Goal: Check status: Check status

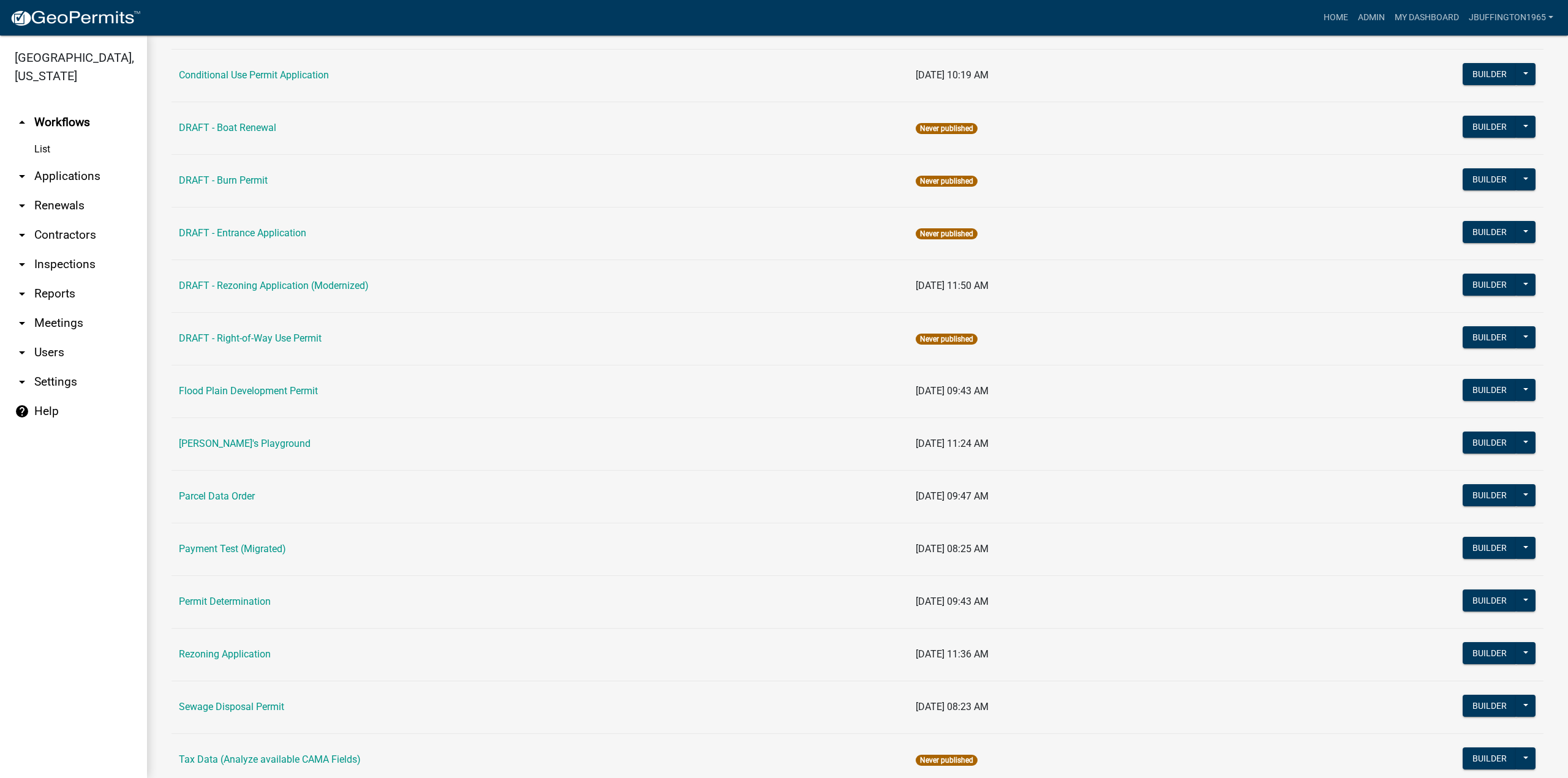
scroll to position [359, 0]
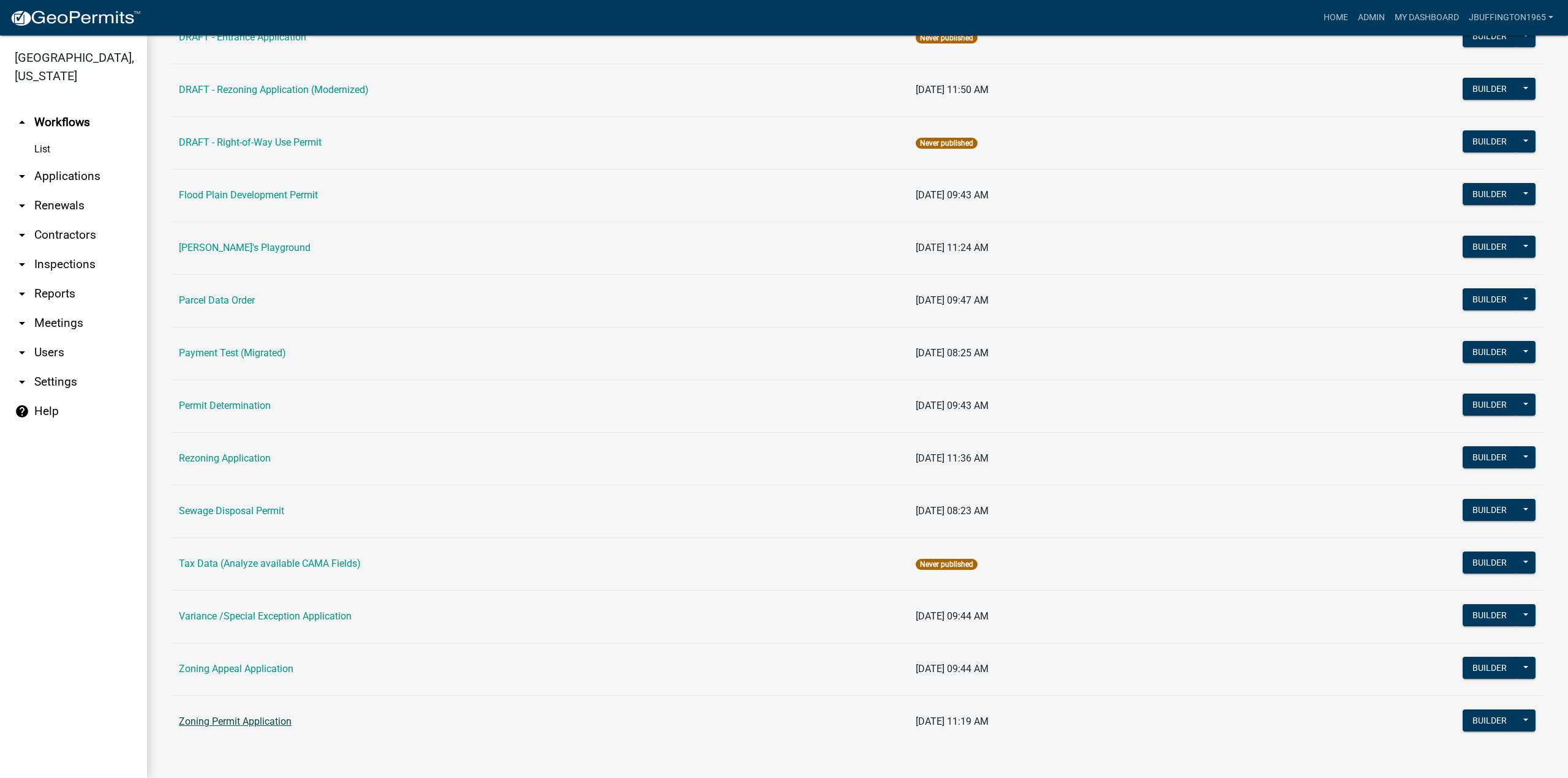
click at [227, 715] on link "Zoning Permit Application" at bounding box center [235, 721] width 112 height 11
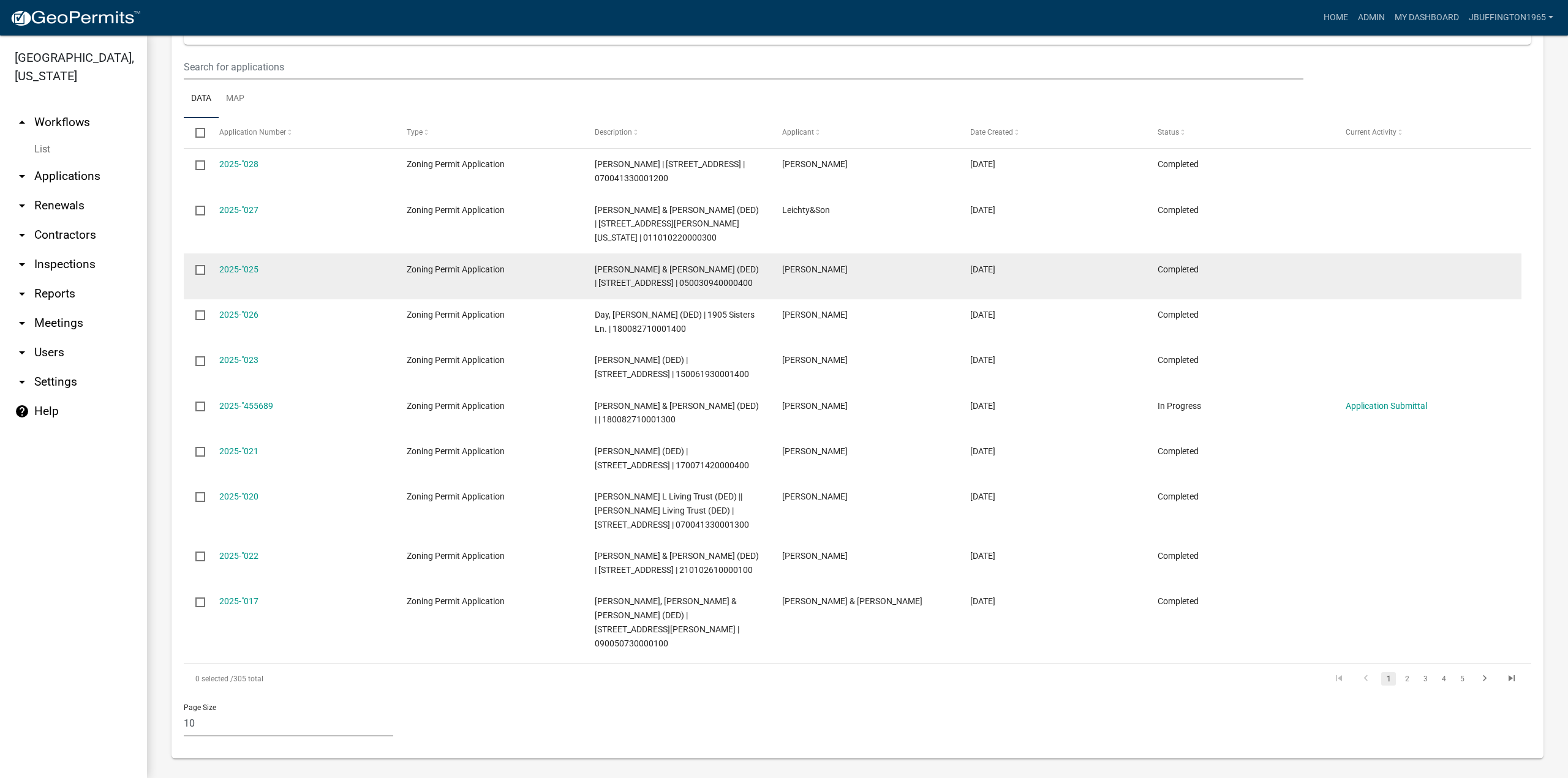
scroll to position [525, 0]
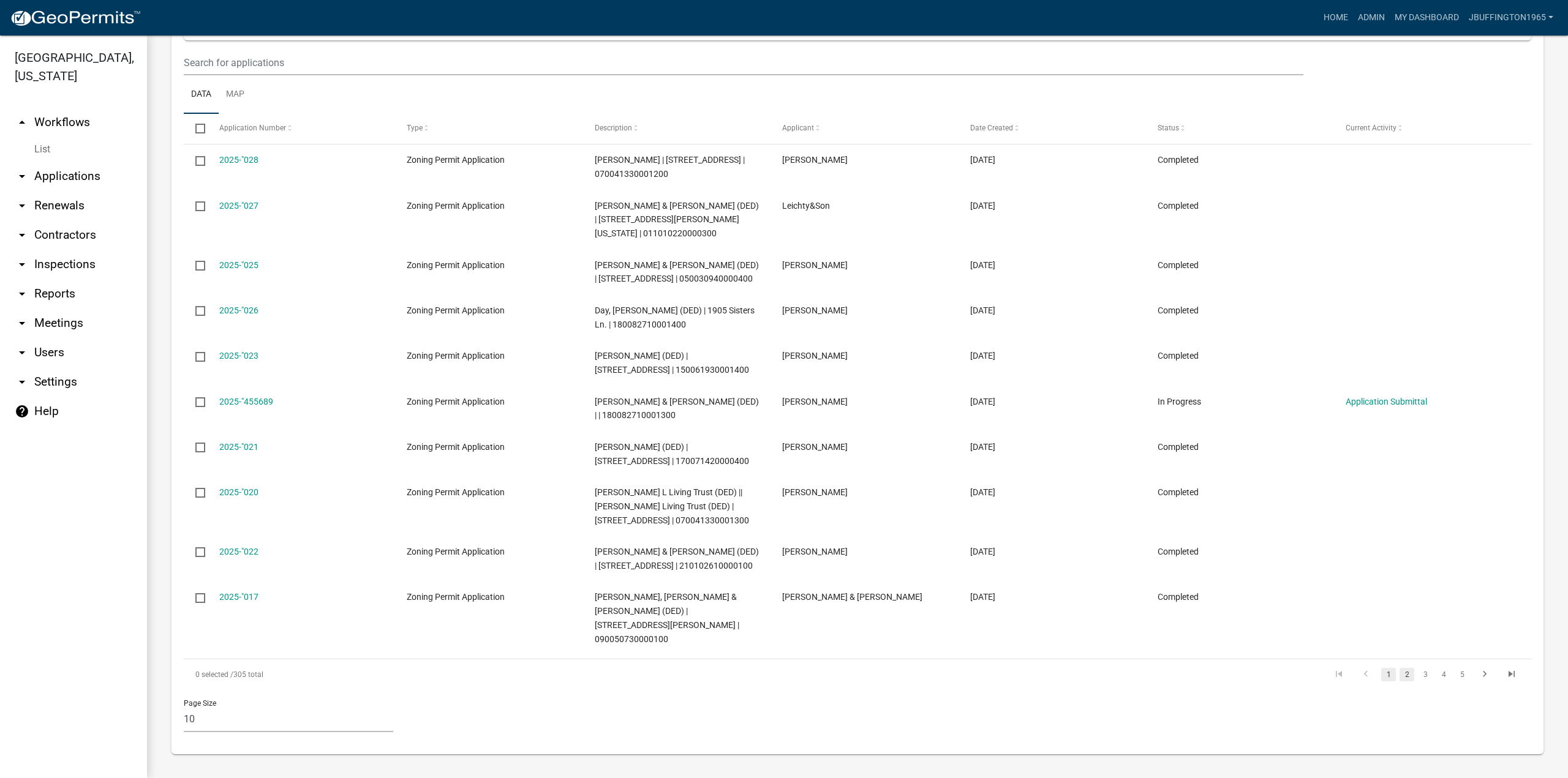
click at [1399, 671] on link "2" at bounding box center [1407, 674] width 14 height 14
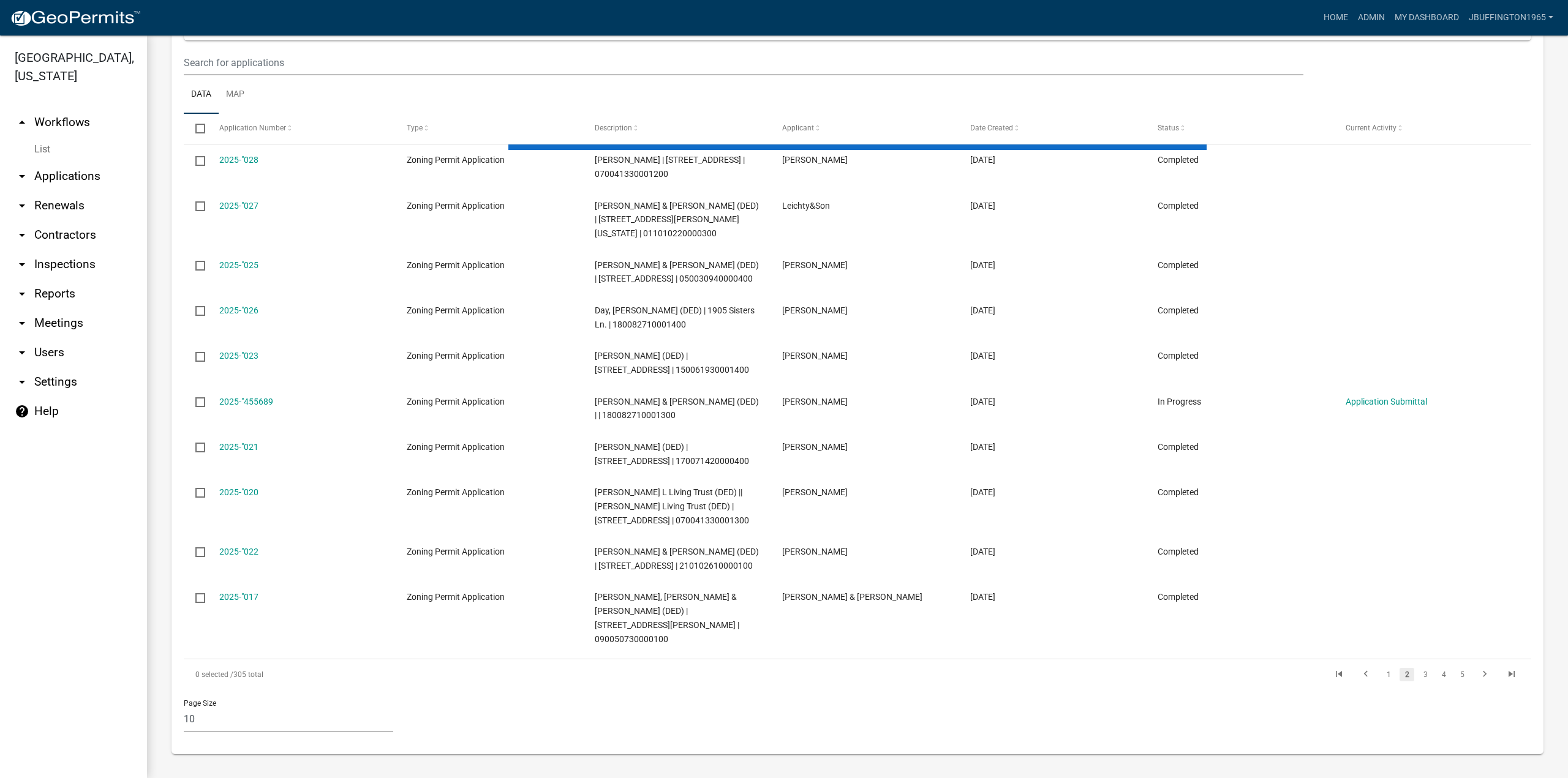
scroll to position [497, 0]
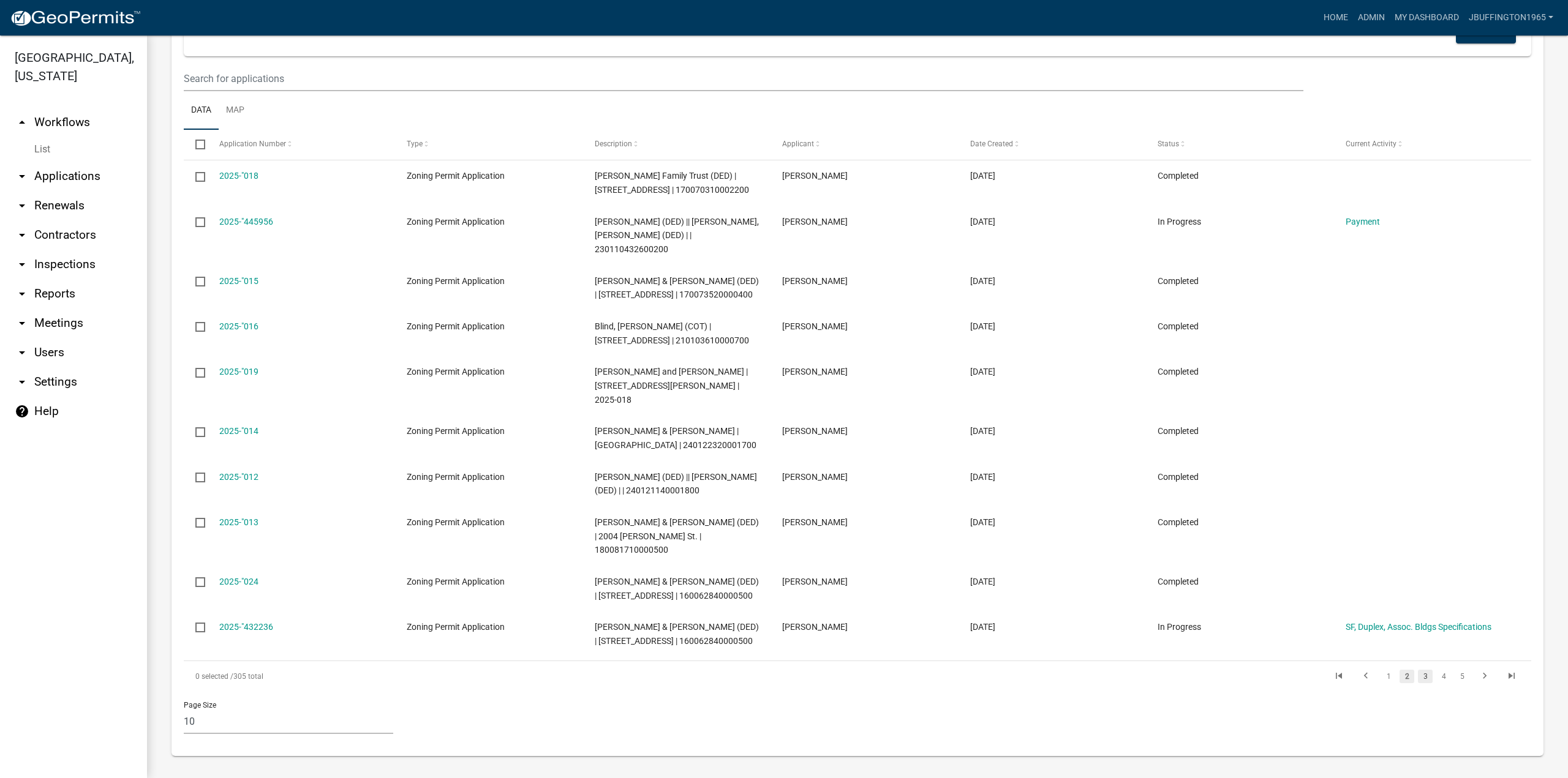
click at [1418, 671] on link "3" at bounding box center [1425, 676] width 14 height 14
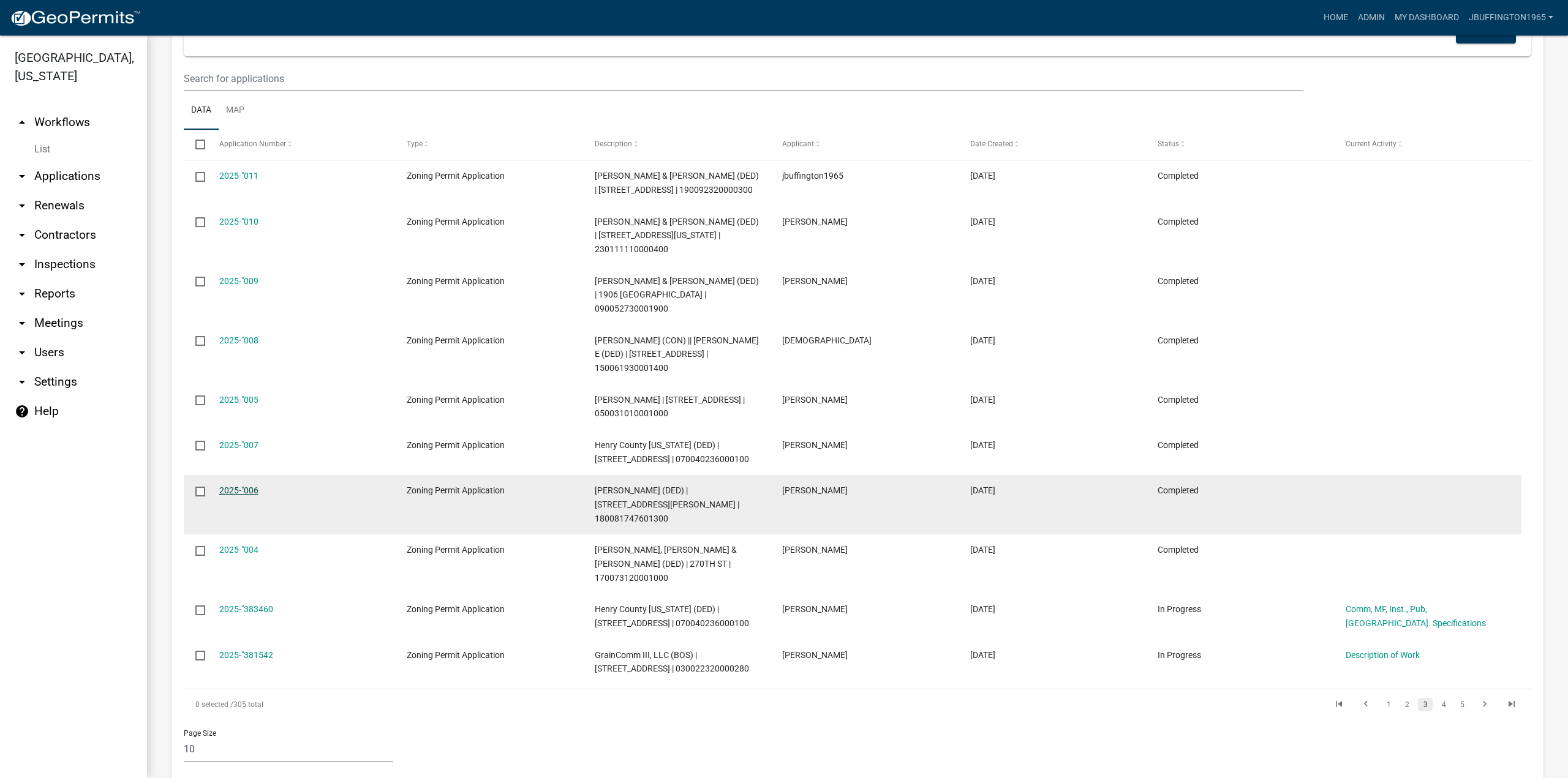
click at [231, 495] on link "2025-"006" at bounding box center [239, 491] width 39 height 10
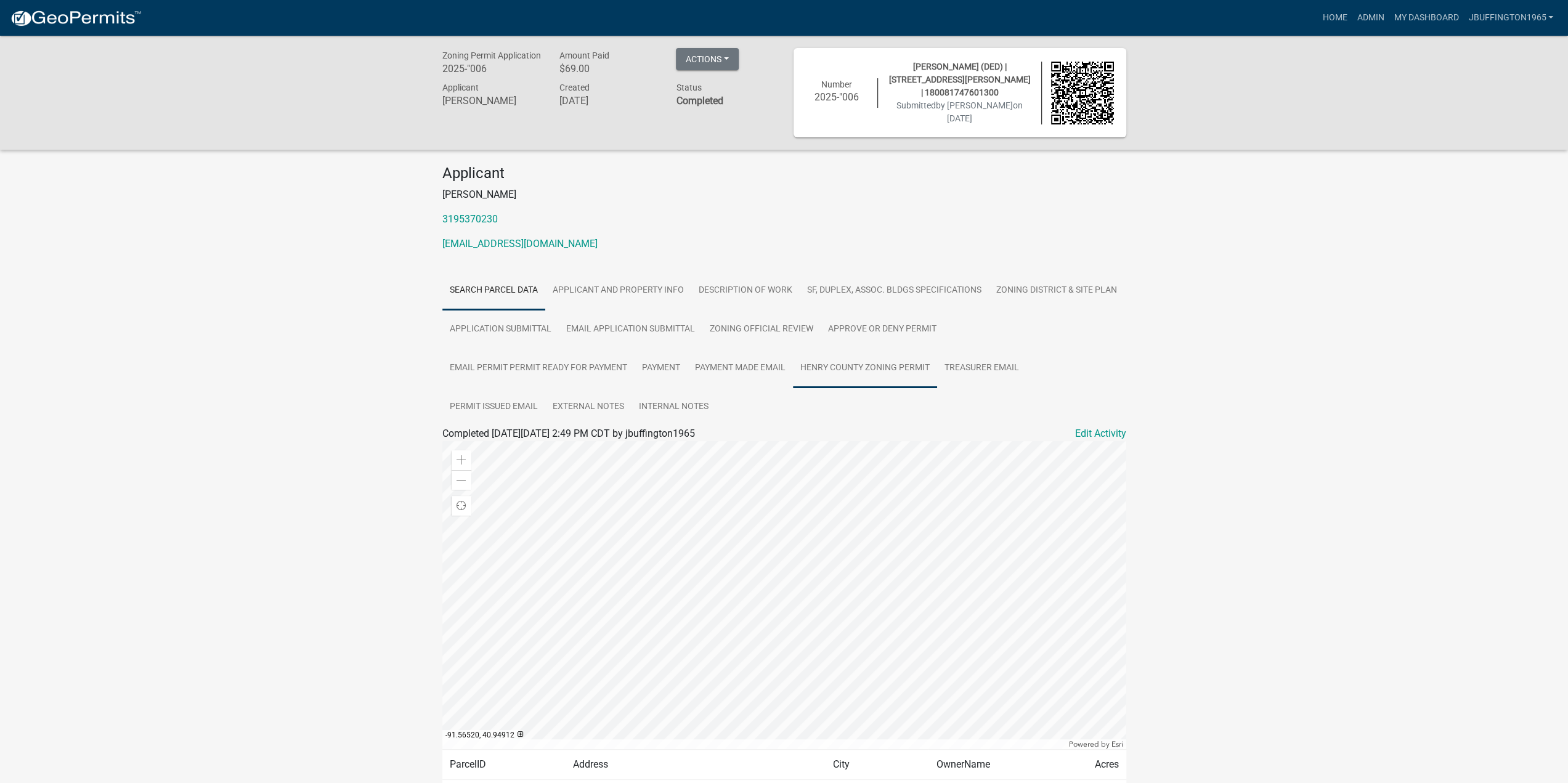
click at [879, 368] on link "Henry County Zoning Permit" at bounding box center [864, 368] width 144 height 40
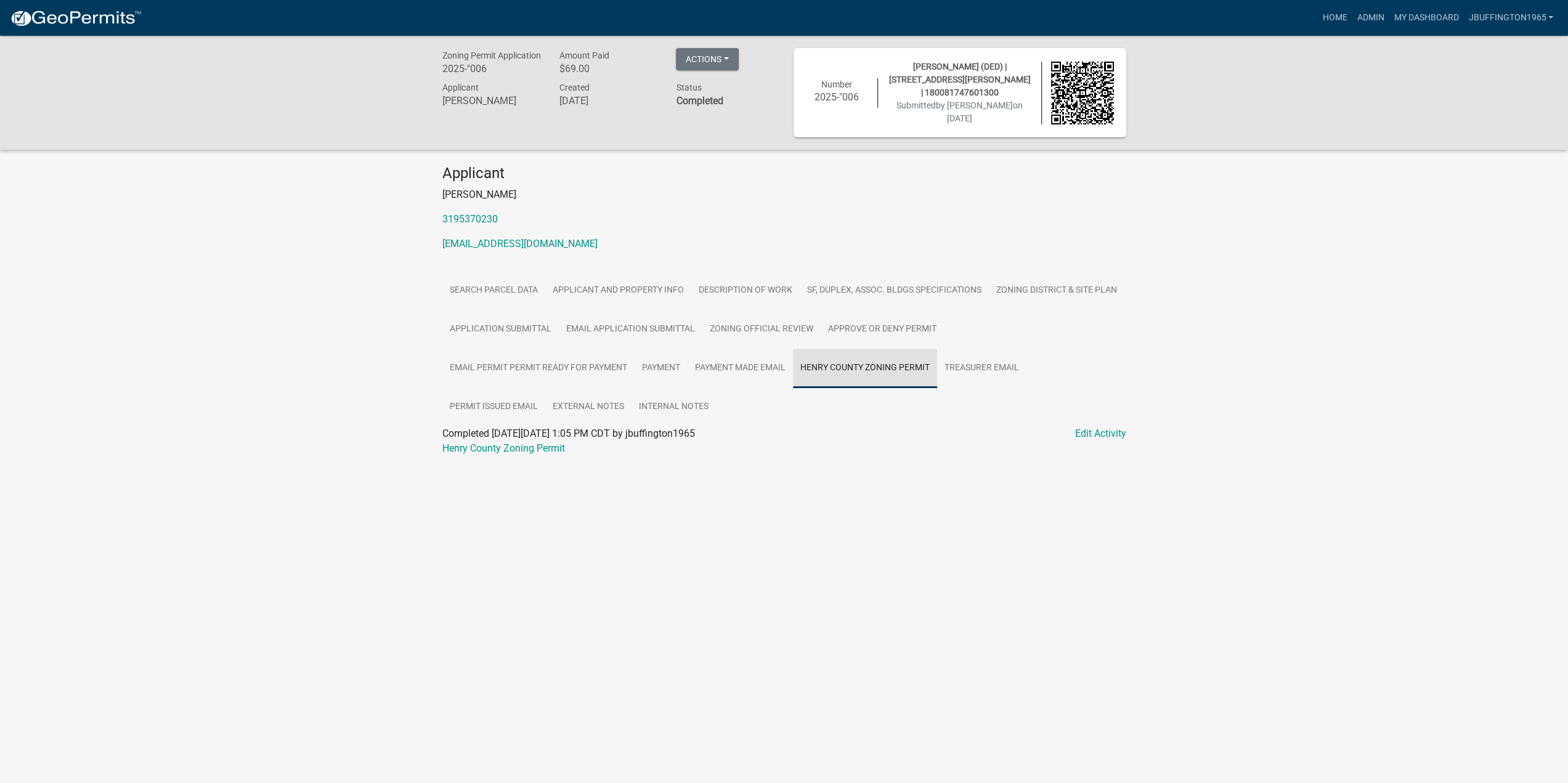
click at [879, 368] on link "Henry County Zoning Permit" at bounding box center [864, 368] width 144 height 40
click at [524, 450] on link "Henry County Zoning Permit" at bounding box center [503, 448] width 123 height 11
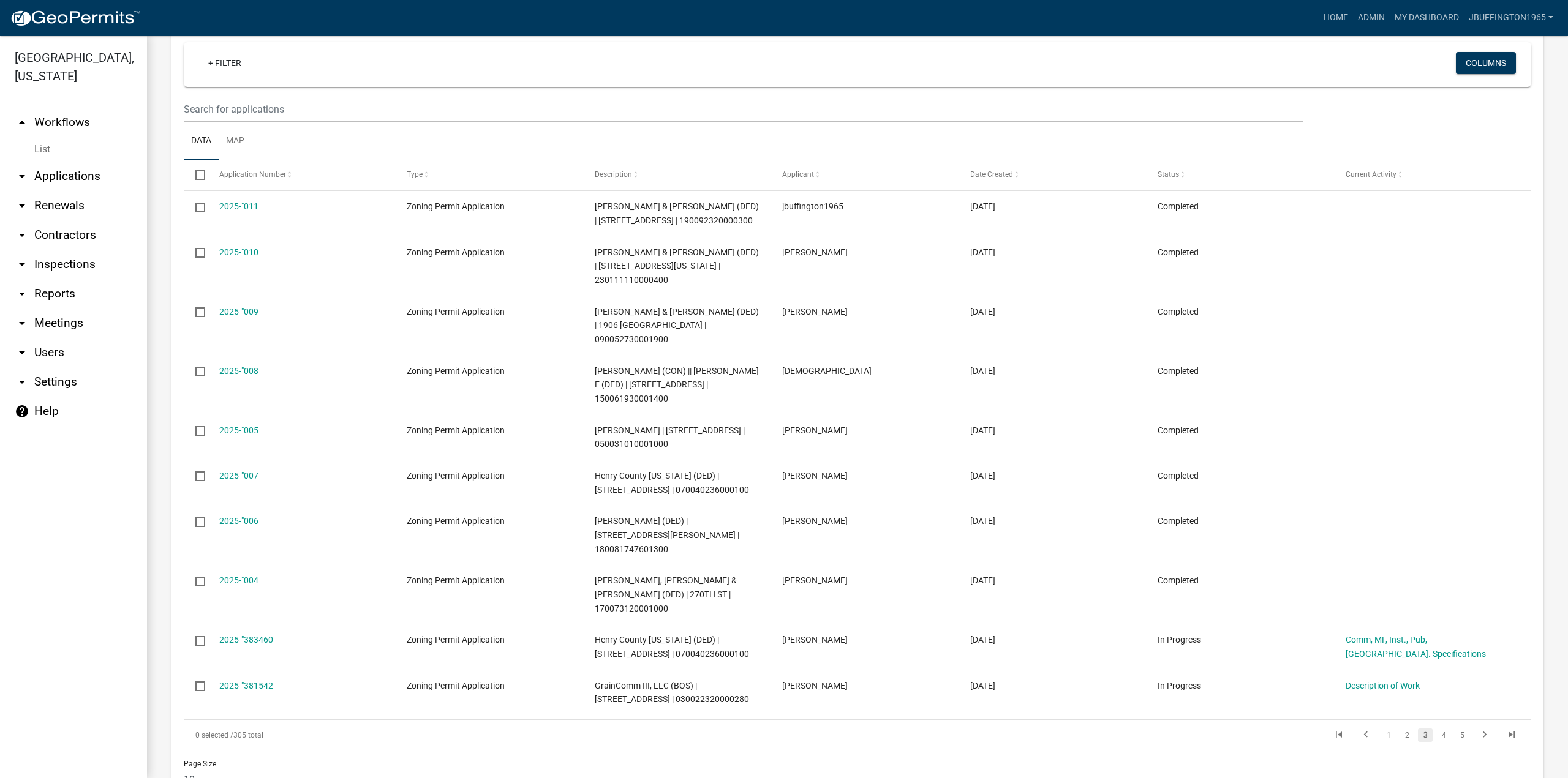
scroll to position [525, 0]
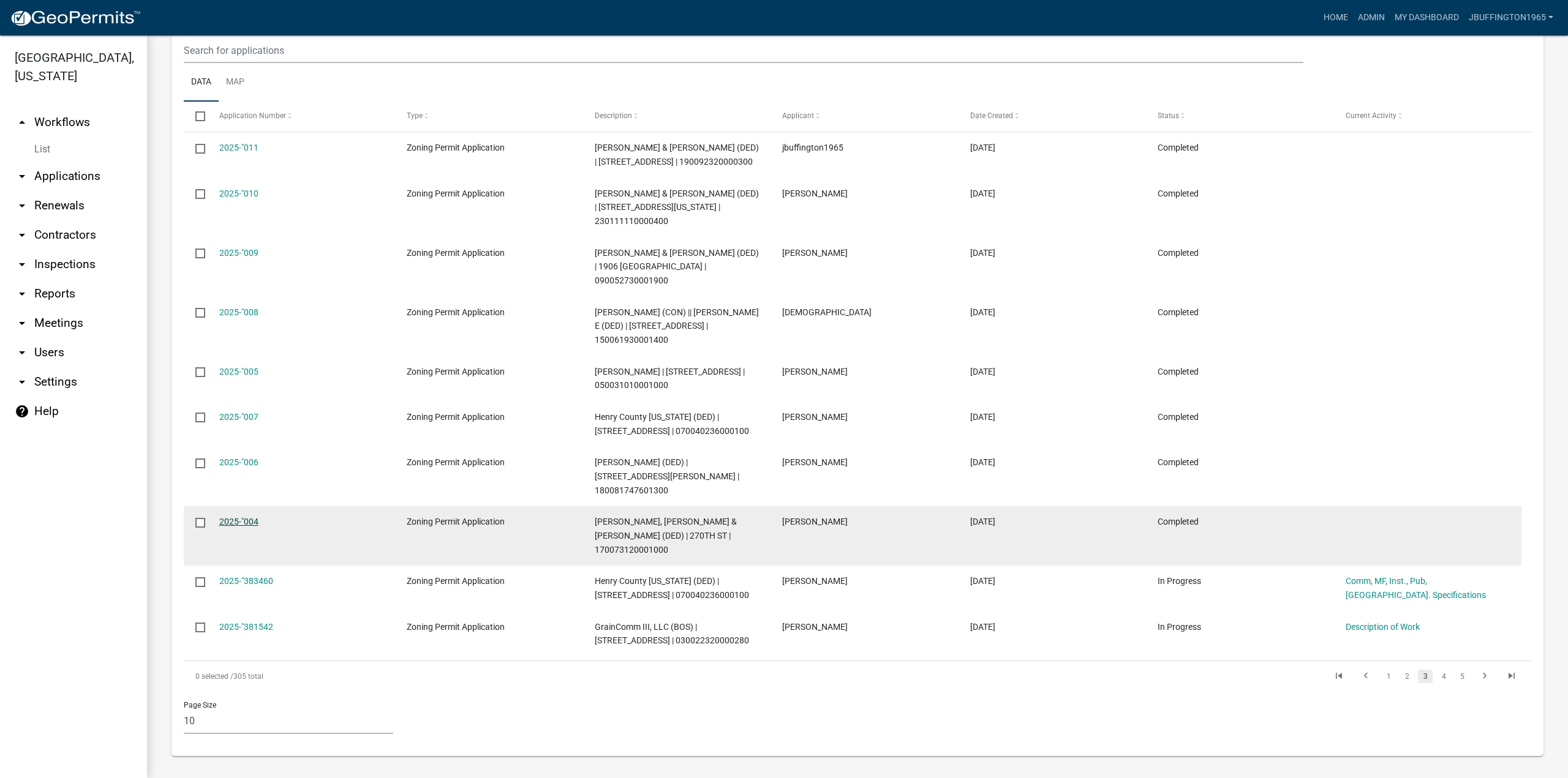
click at [249, 527] on link "2025-"004" at bounding box center [239, 522] width 39 height 10
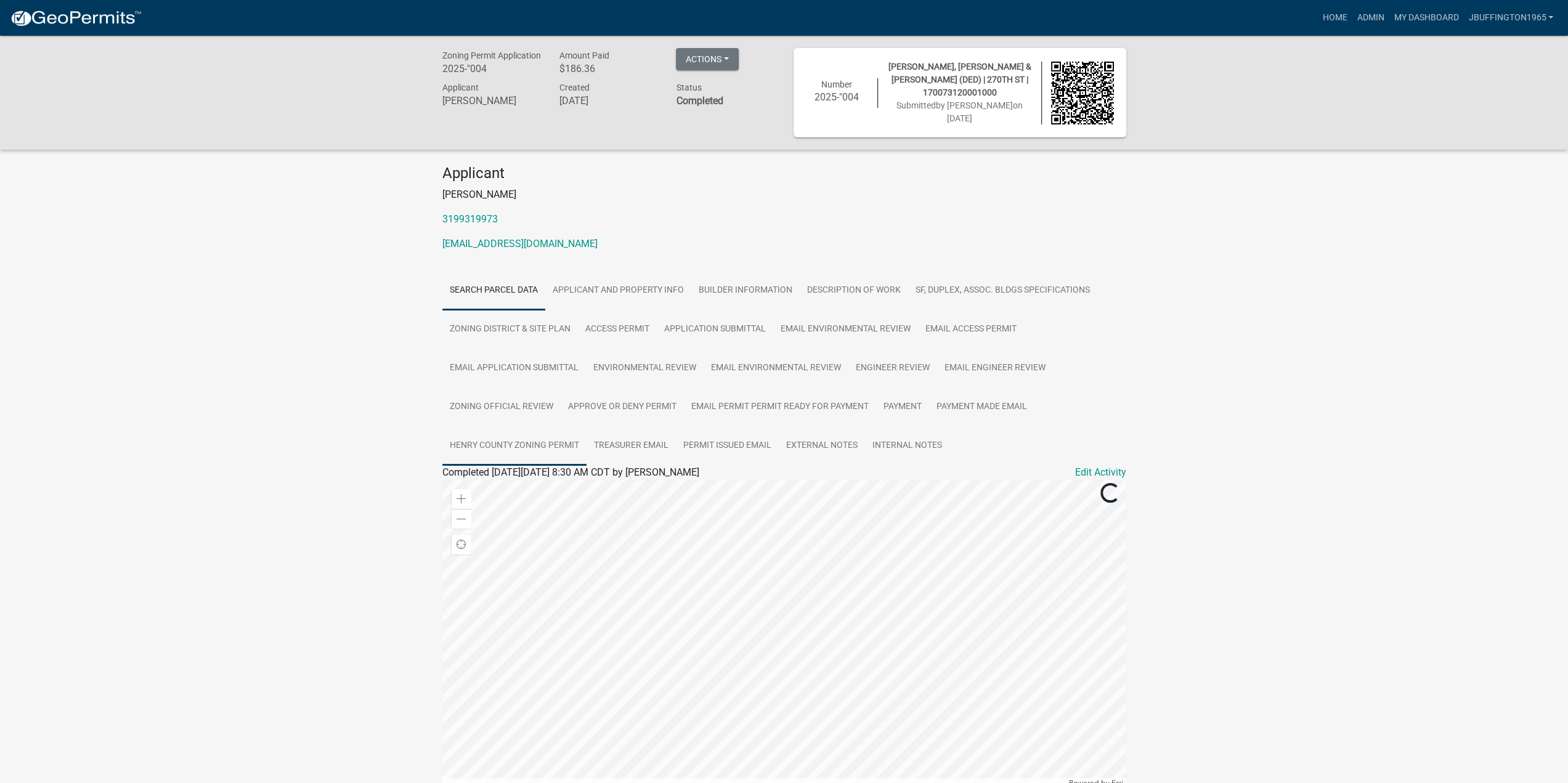
click at [520, 446] on link "Henry County Zoning Permit" at bounding box center [514, 446] width 144 height 40
click at [538, 492] on link "Henry County Zoning Permit" at bounding box center [503, 487] width 123 height 11
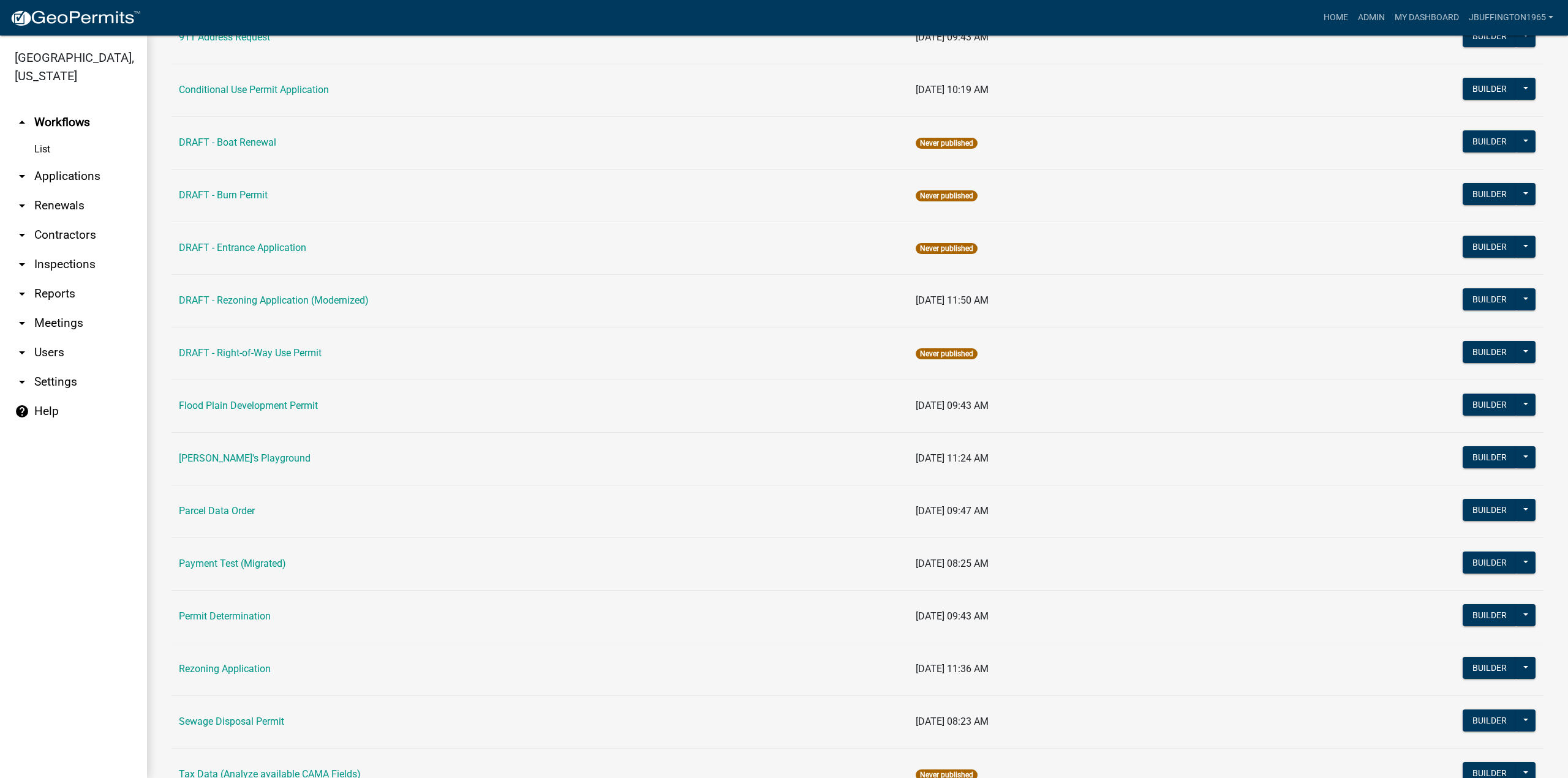
scroll to position [143, 0]
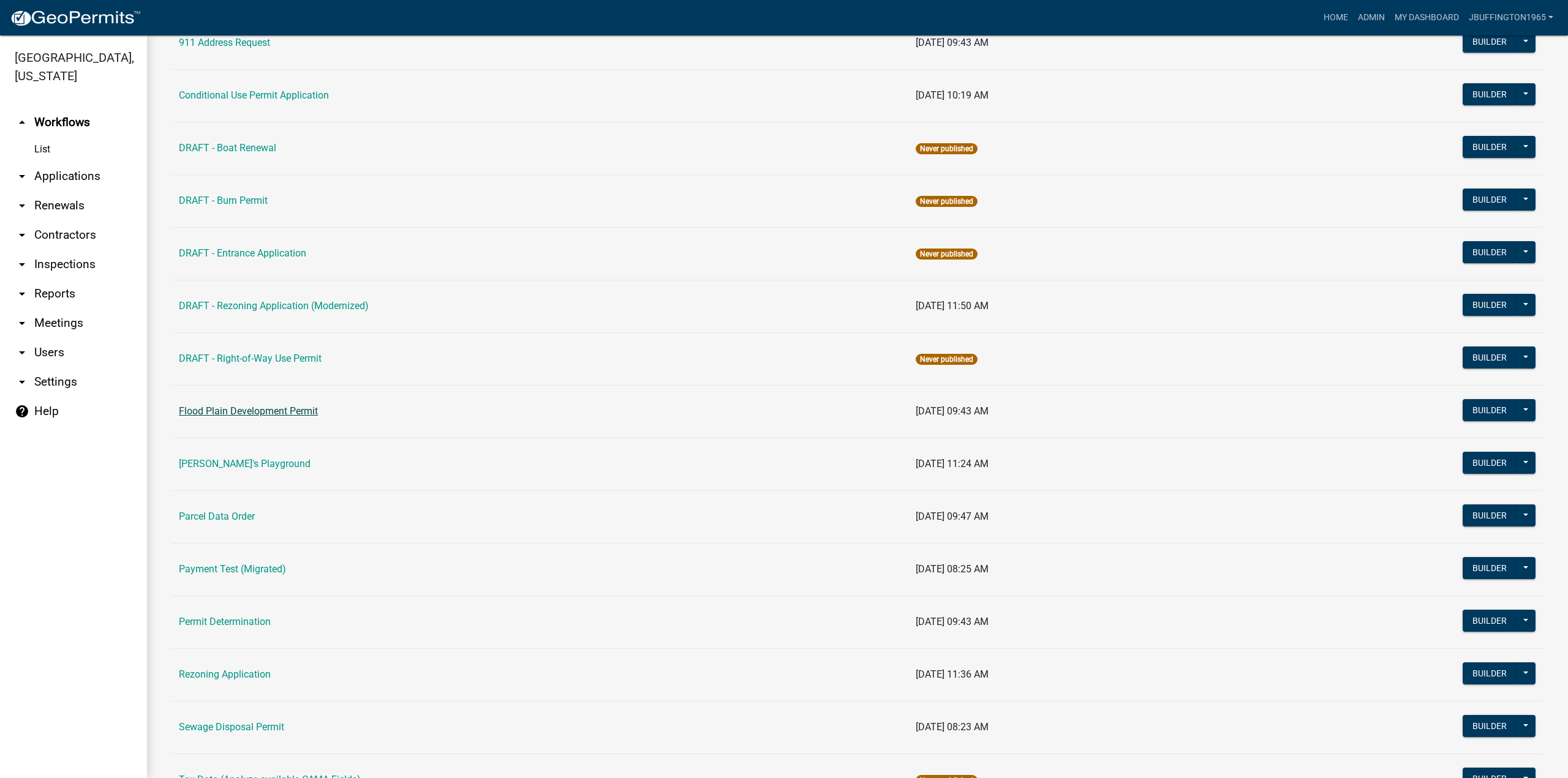
click at [214, 409] on link "Flood Plain Development Permit" at bounding box center [248, 411] width 139 height 11
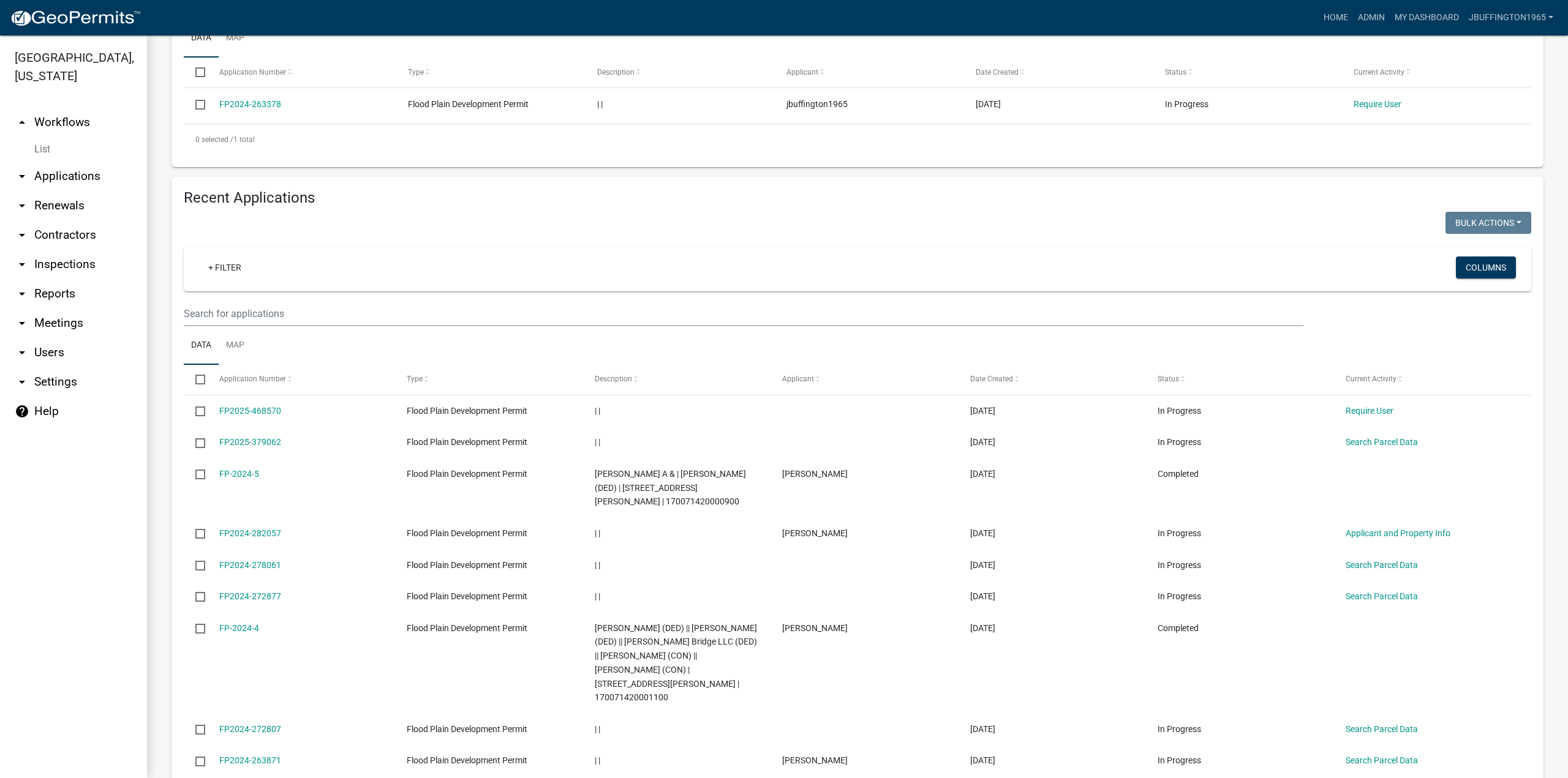
scroll to position [306, 0]
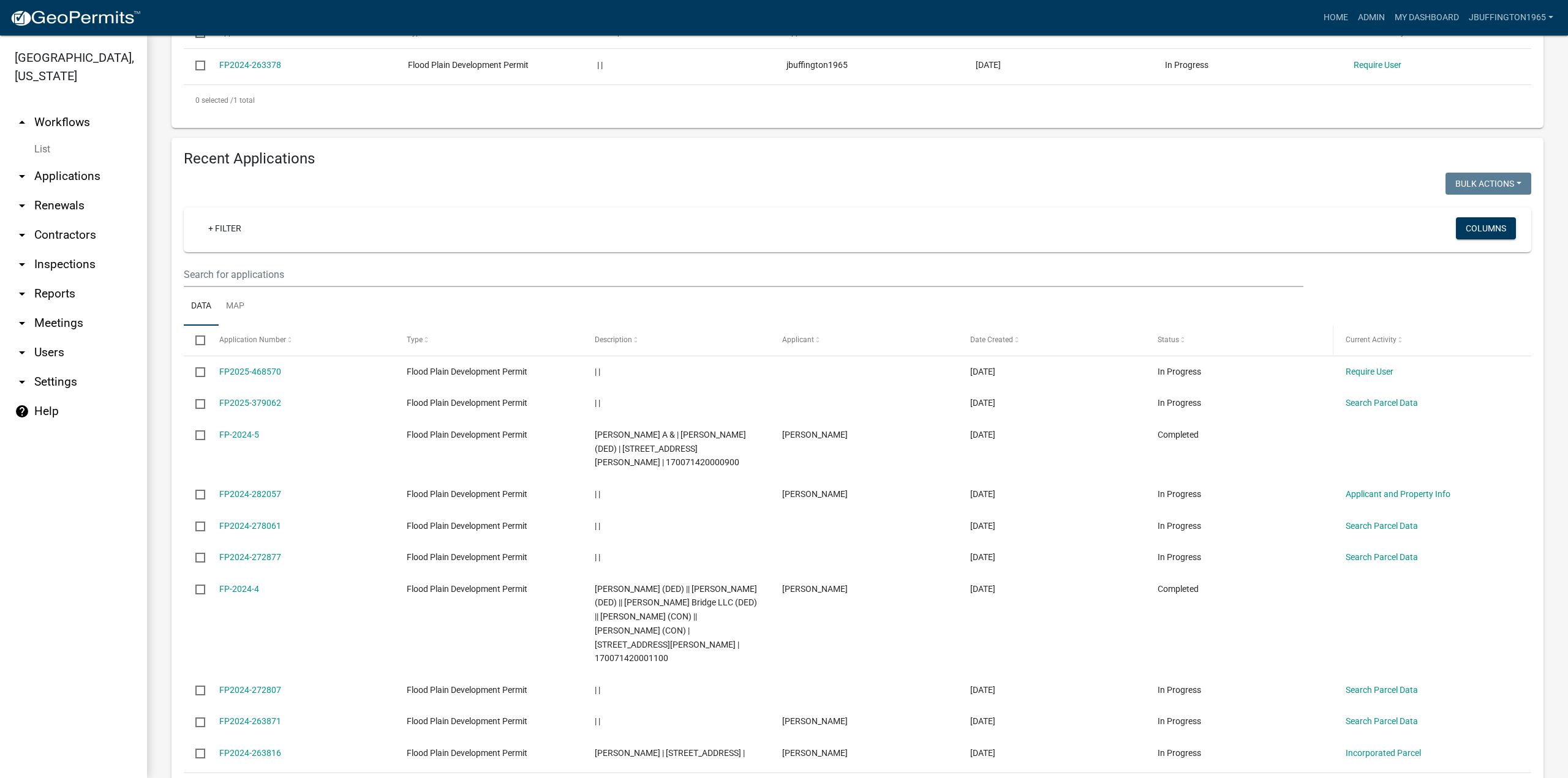
click at [1170, 344] on span "Status" at bounding box center [1168, 340] width 22 height 9
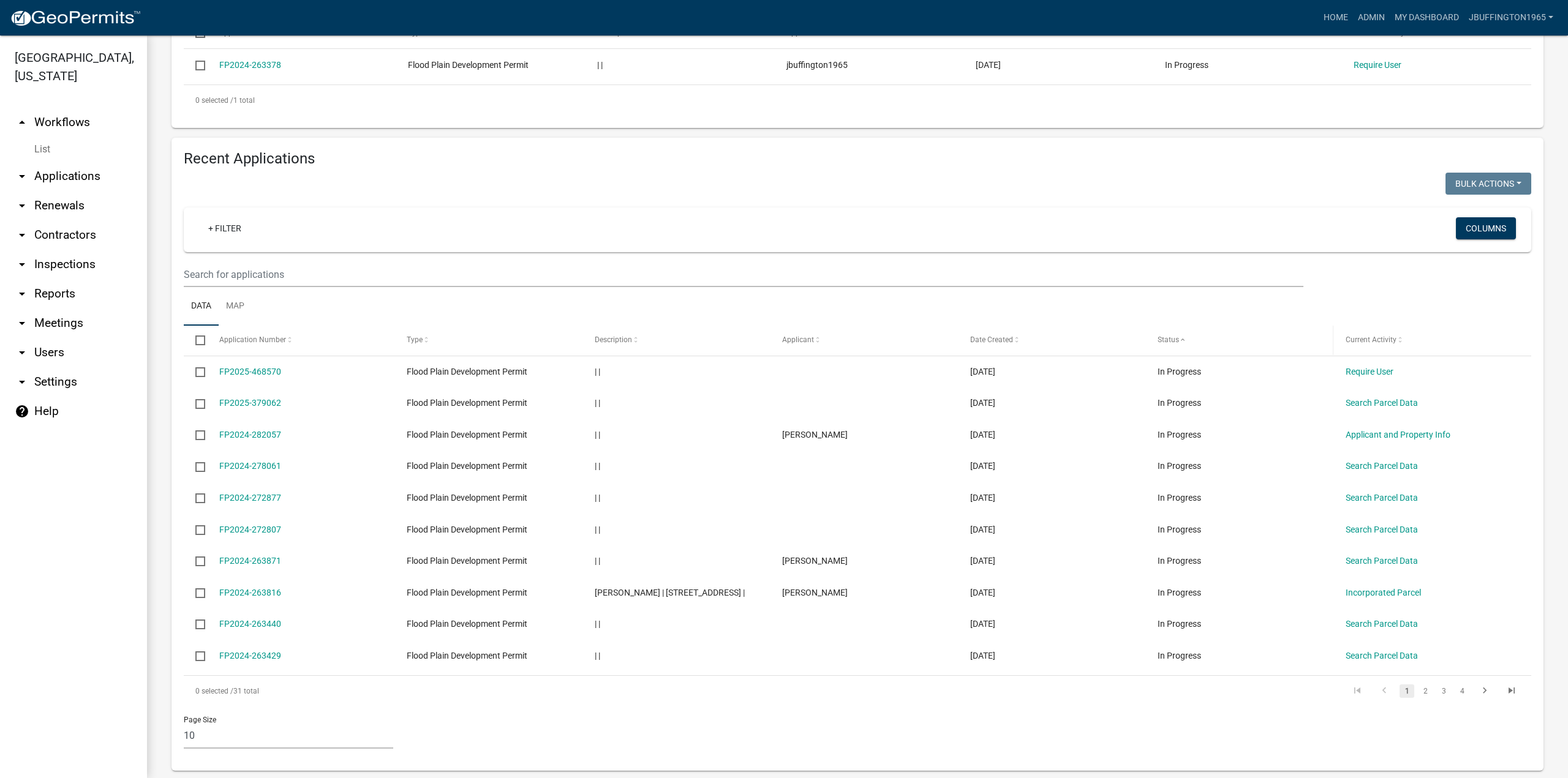
click at [1170, 344] on span "Status" at bounding box center [1168, 340] width 22 height 9
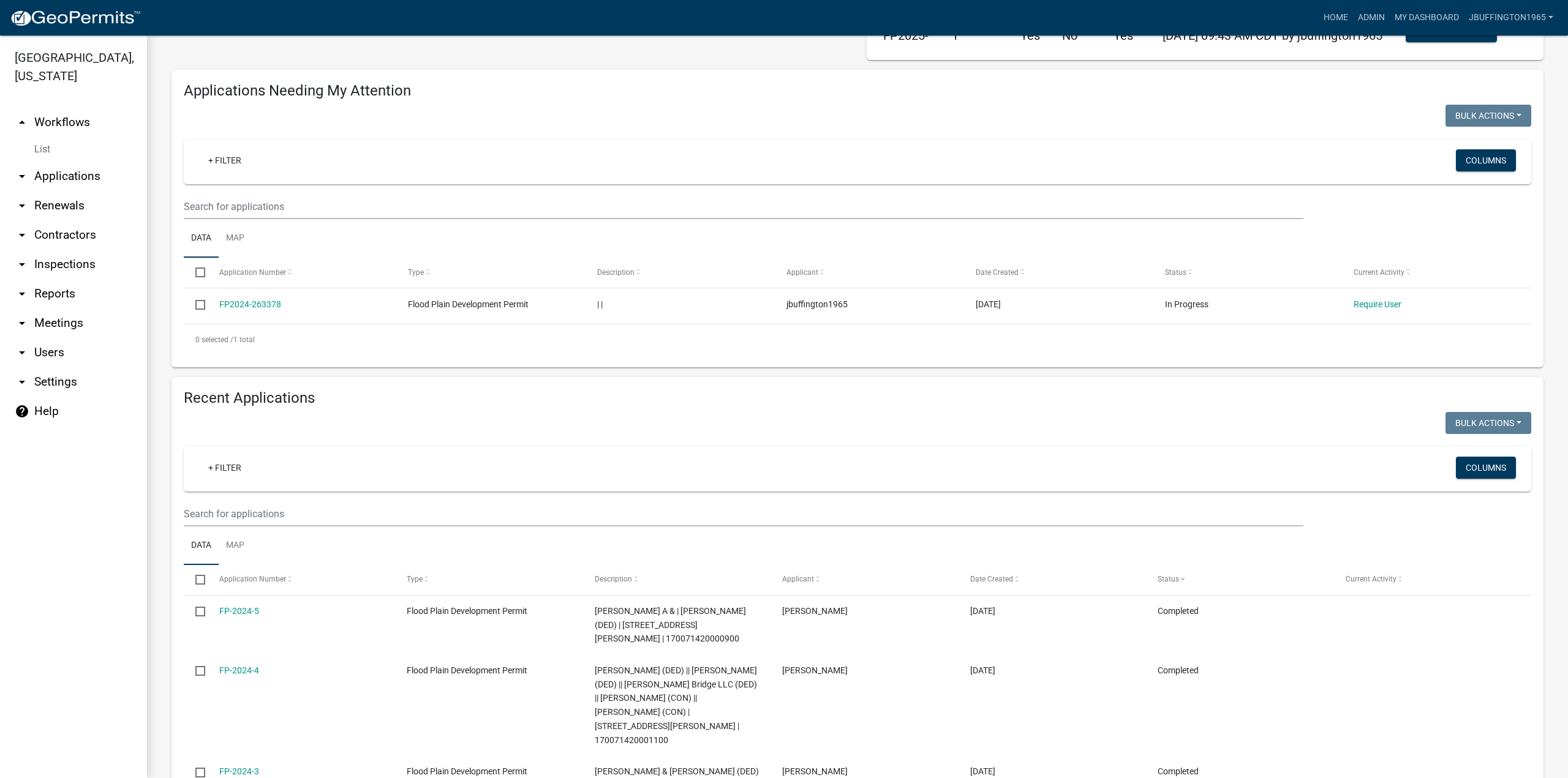
scroll to position [60, 0]
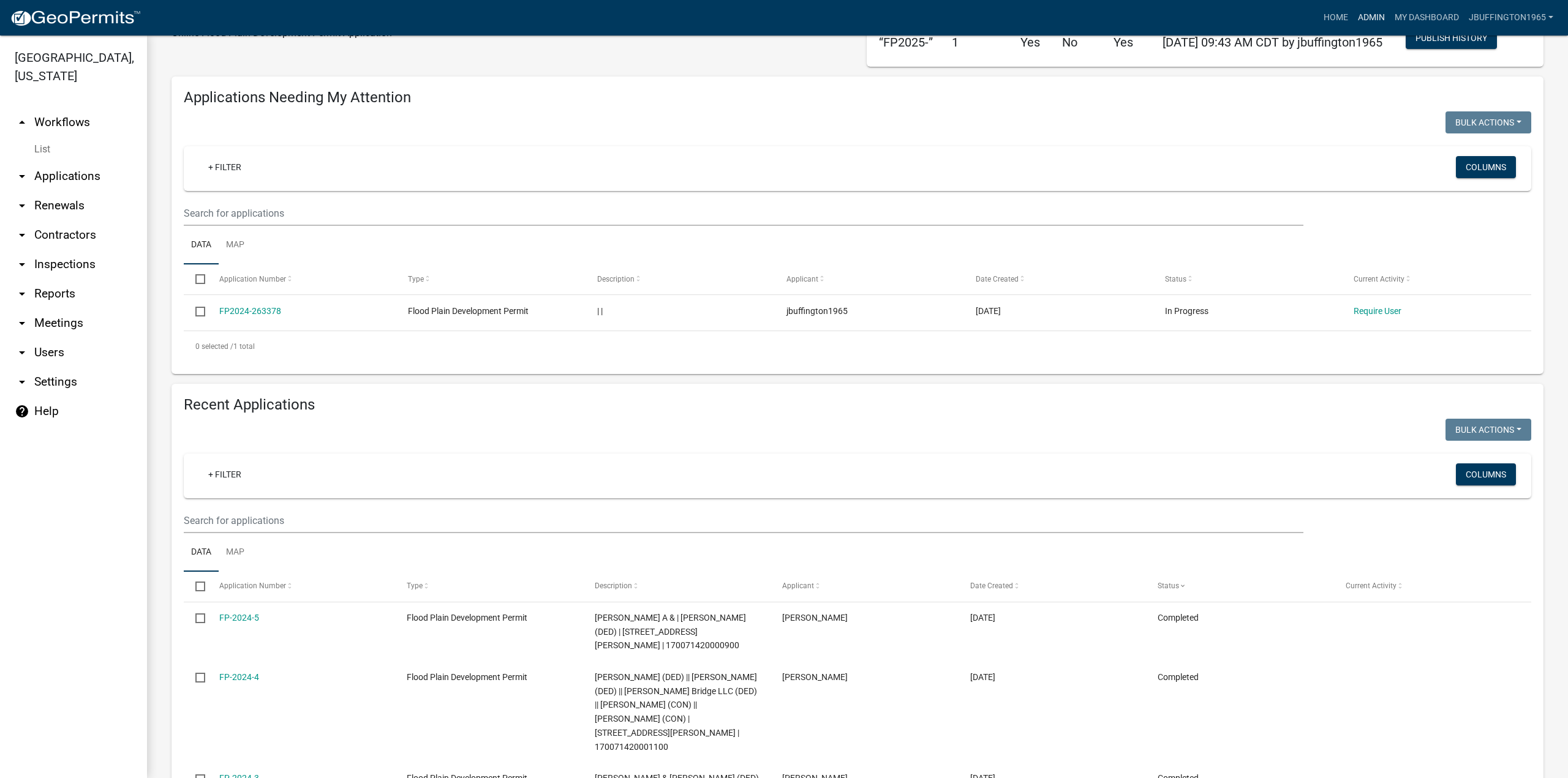
click at [1375, 18] on link "Admin" at bounding box center [1371, 18] width 37 height 23
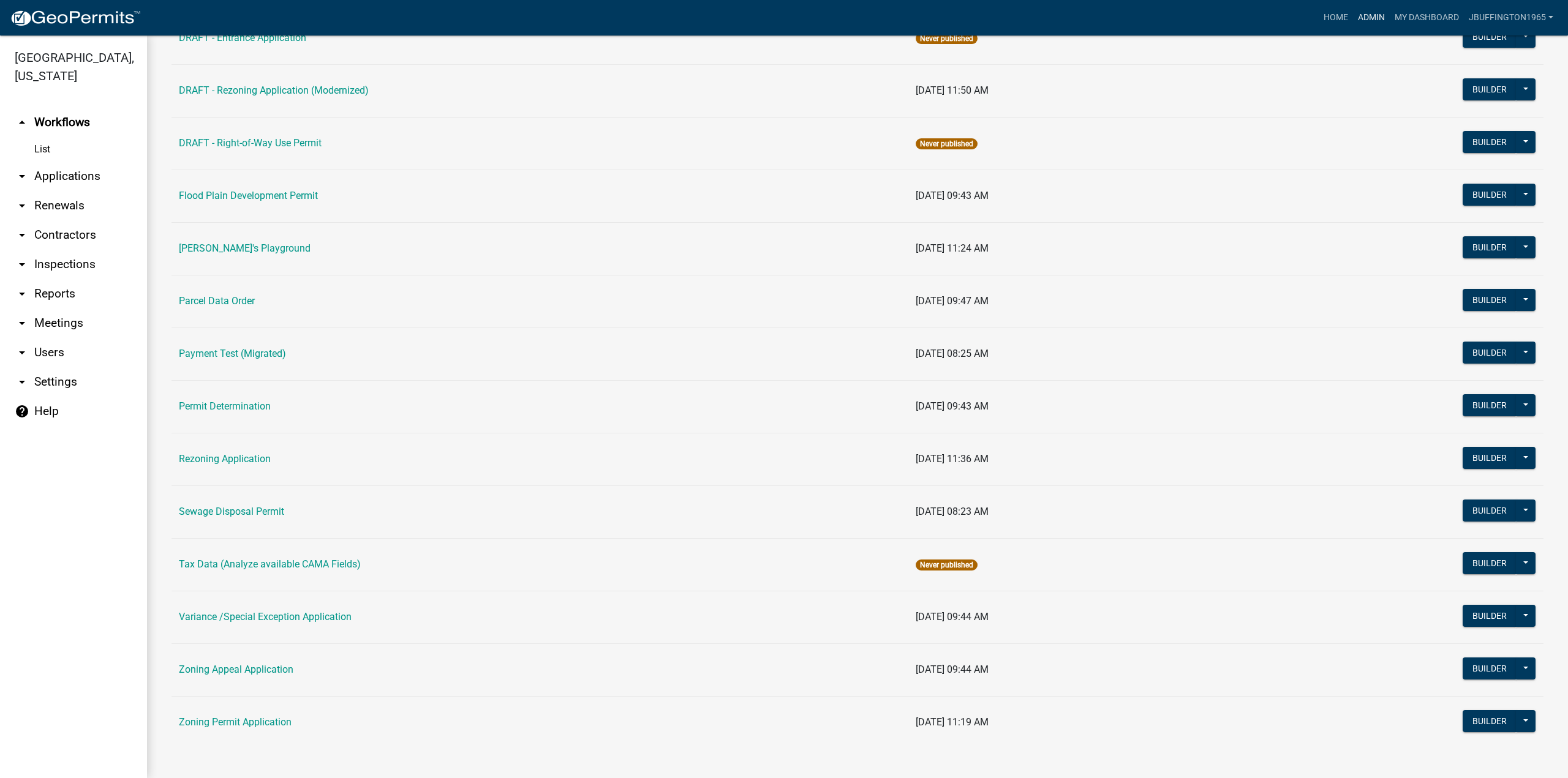
scroll to position [359, 0]
click at [240, 720] on link "Zoning Permit Application" at bounding box center [235, 721] width 112 height 11
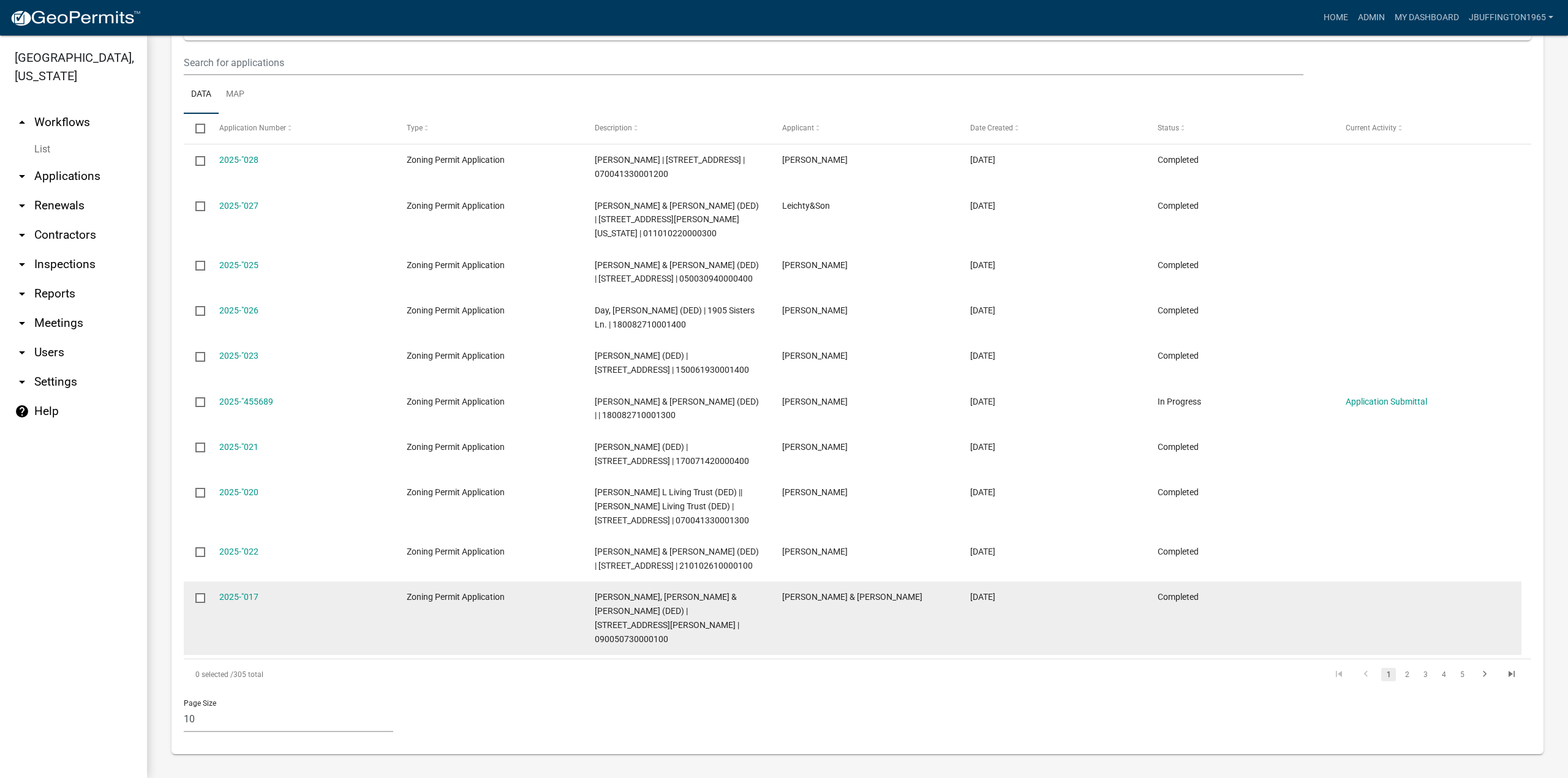
scroll to position [525, 0]
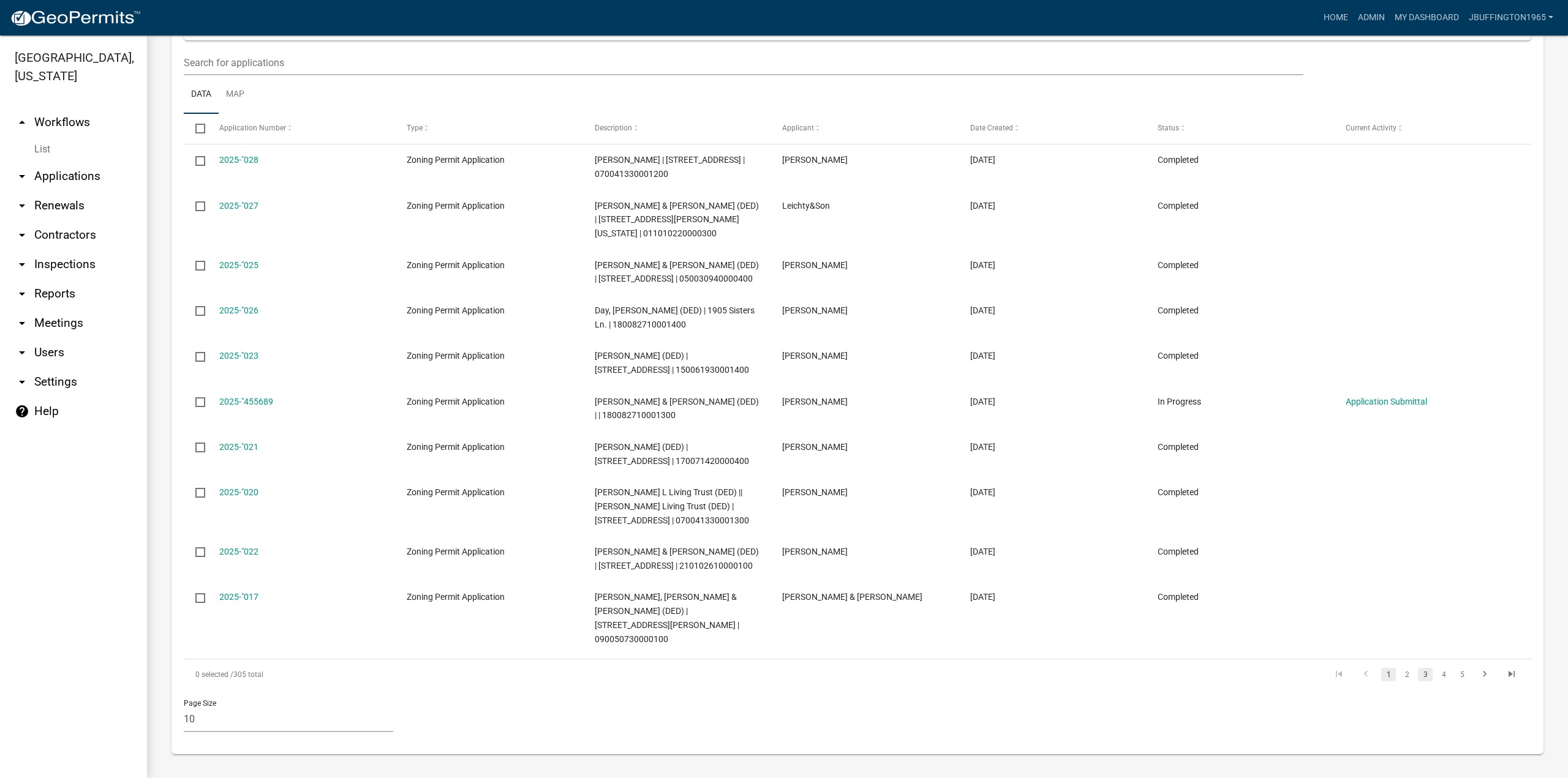
click at [1418, 673] on link "3" at bounding box center [1425, 674] width 14 height 14
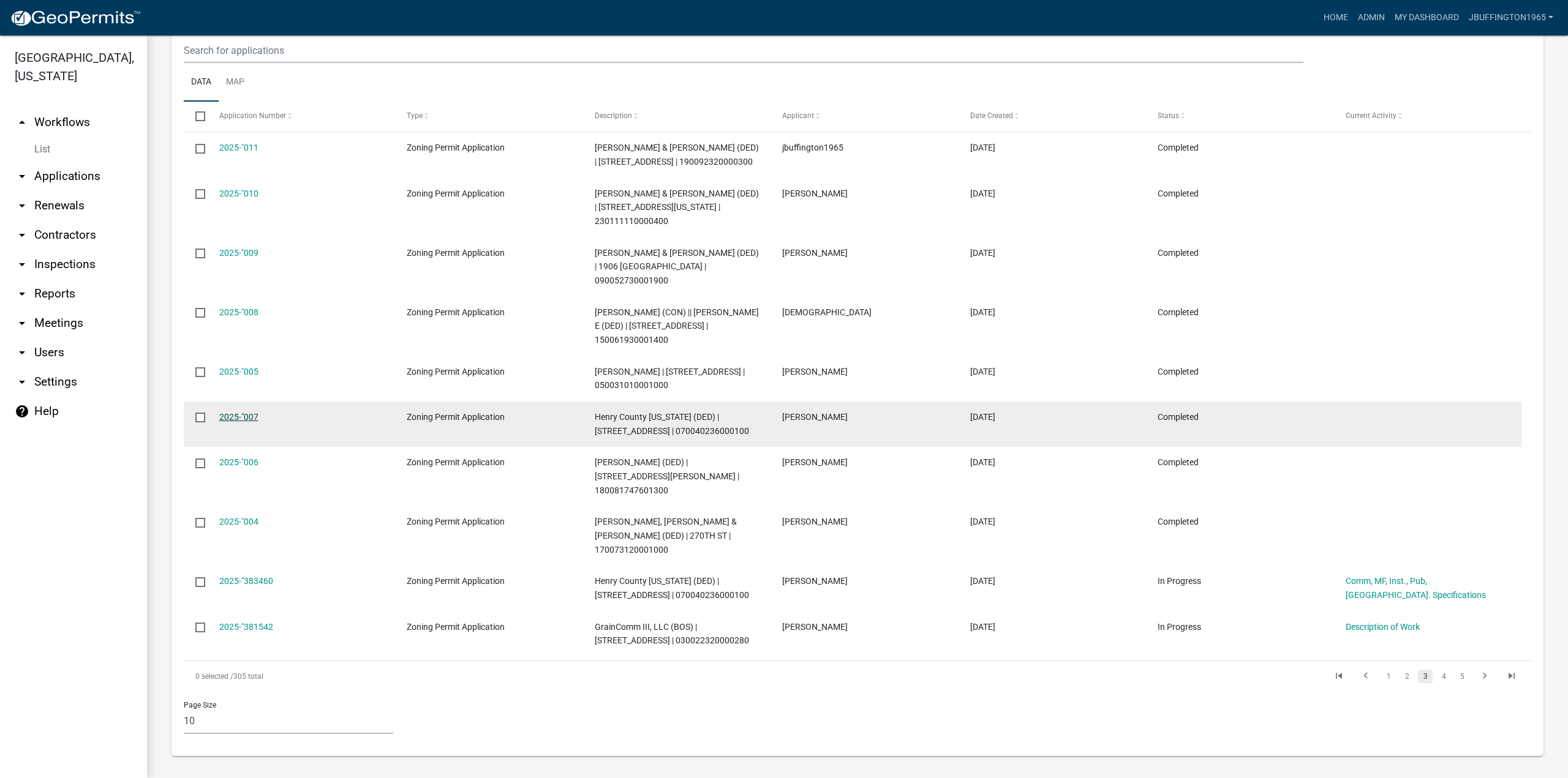
click at [233, 422] on link "2025-"007" at bounding box center [239, 417] width 39 height 10
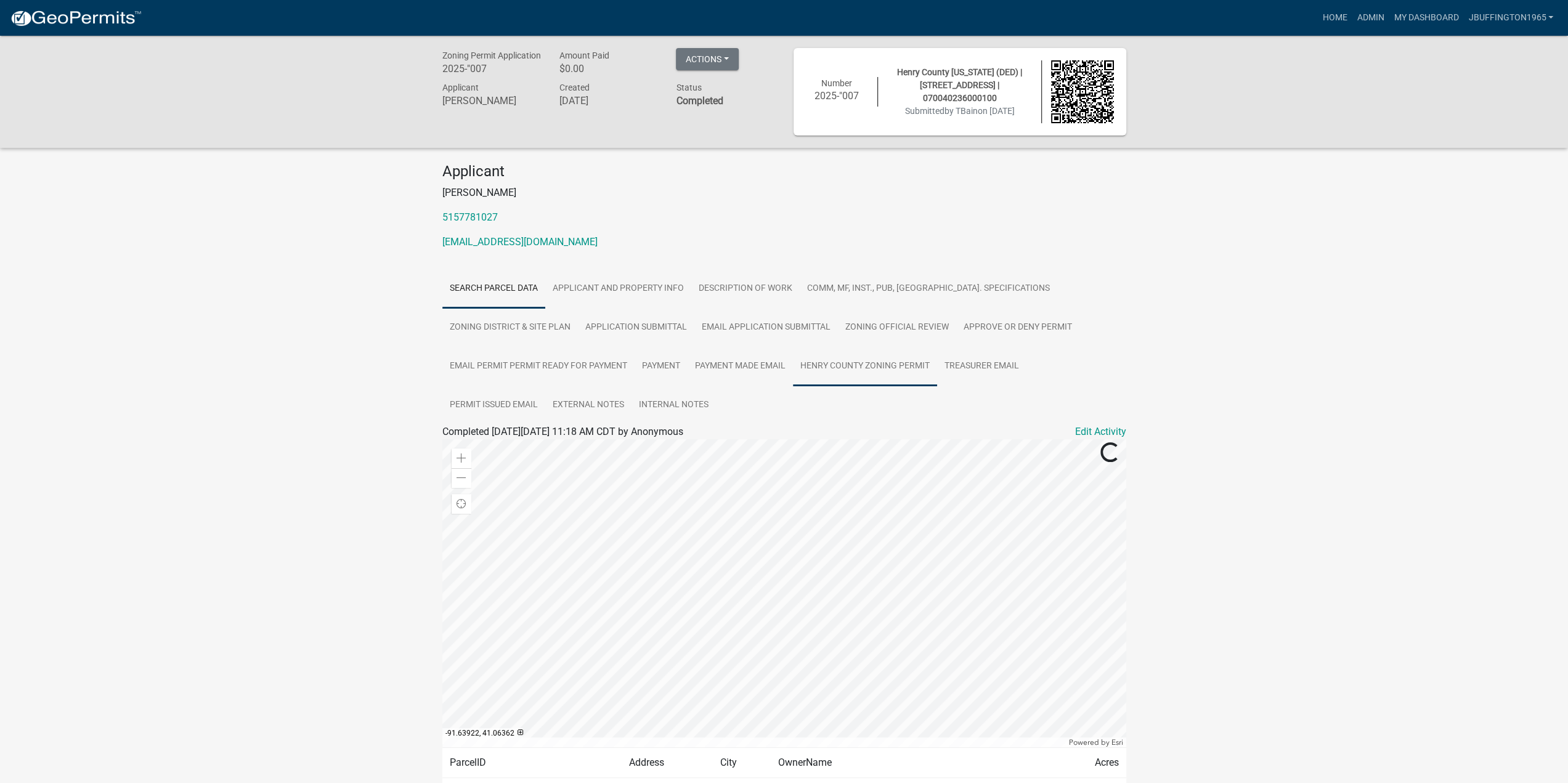
click at [871, 364] on link "Henry County Zoning Permit" at bounding box center [864, 366] width 144 height 40
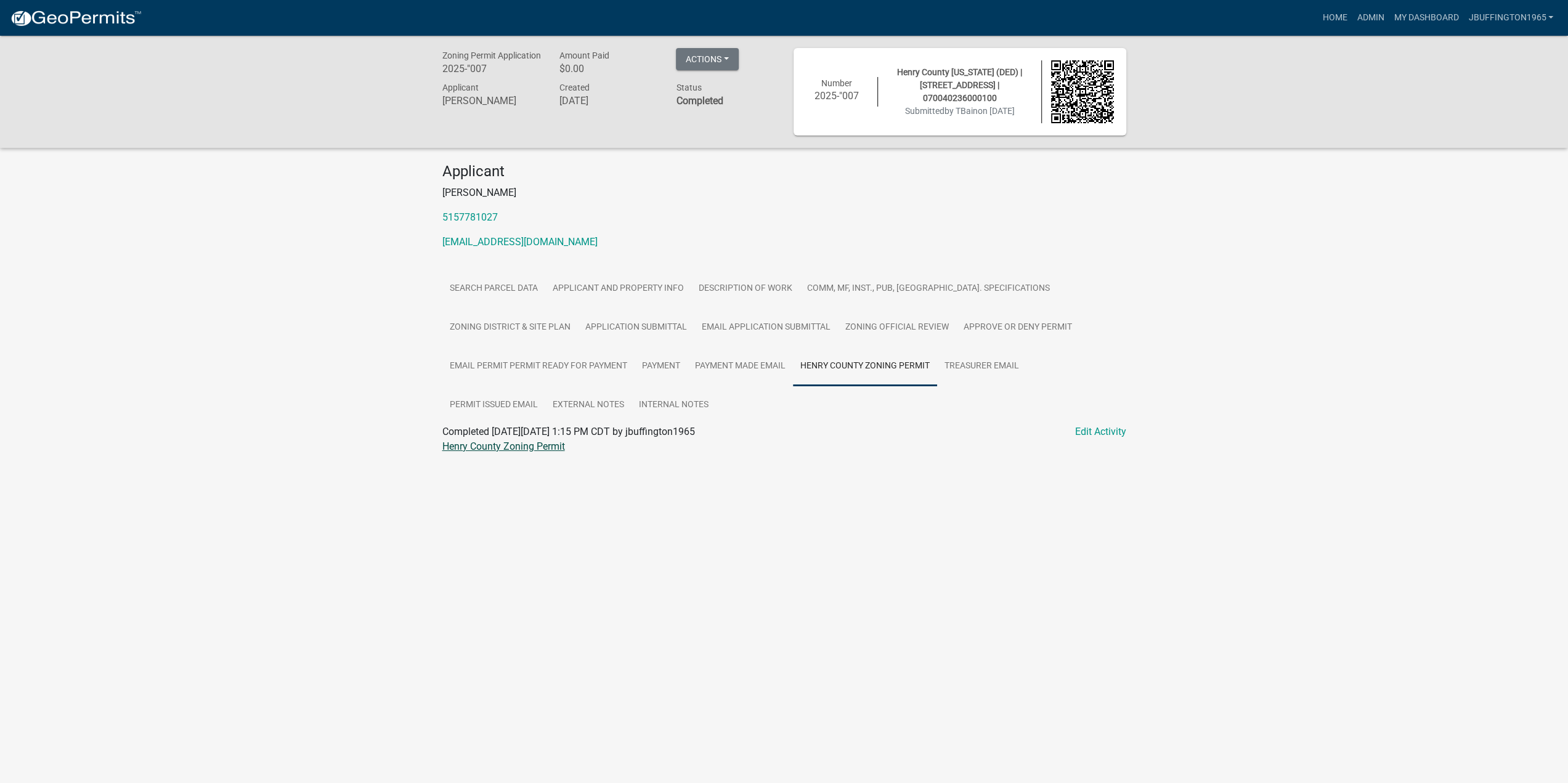
click at [491, 450] on link "Henry County Zoning Permit" at bounding box center [503, 446] width 123 height 11
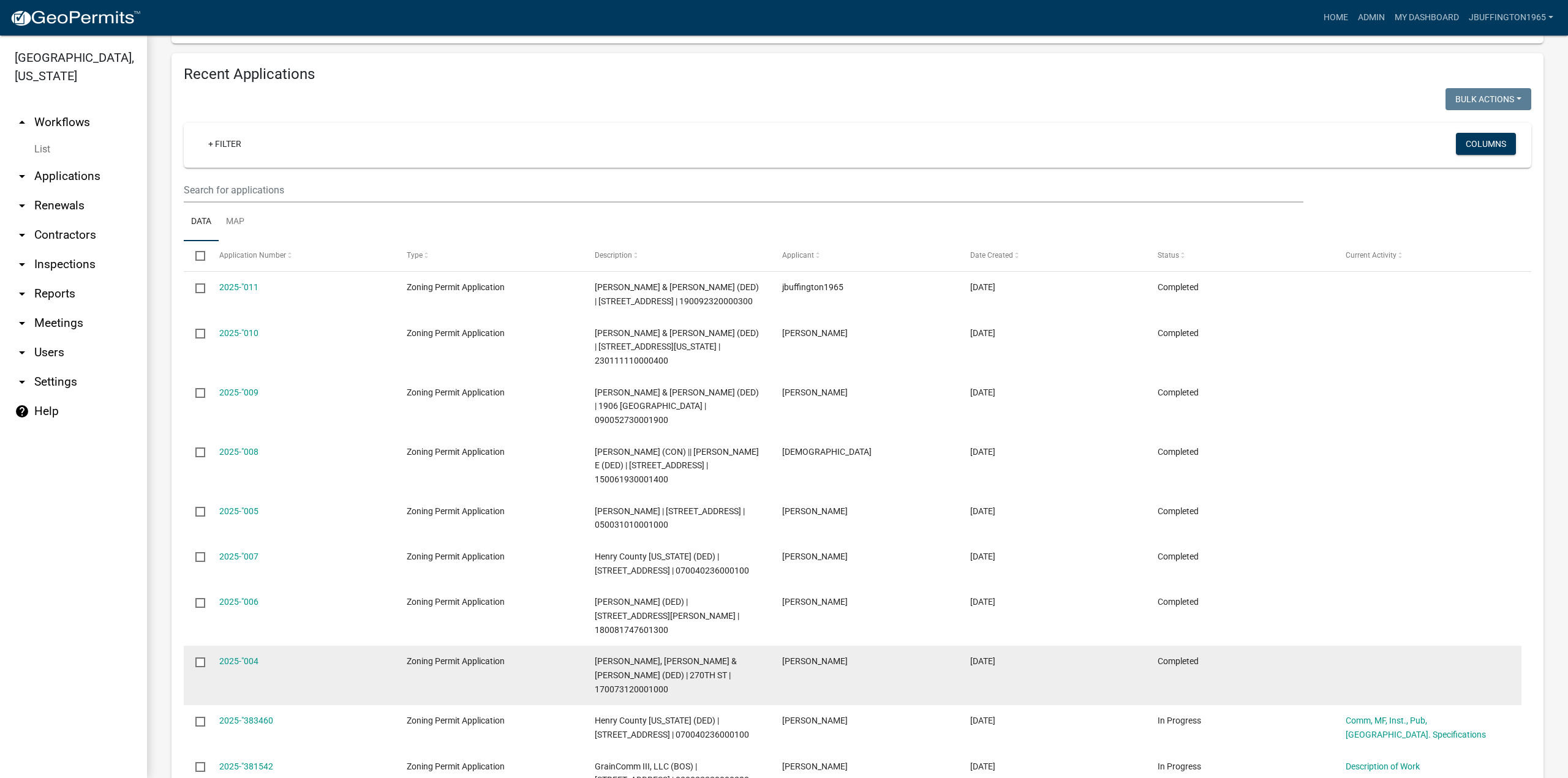
scroll to position [388, 0]
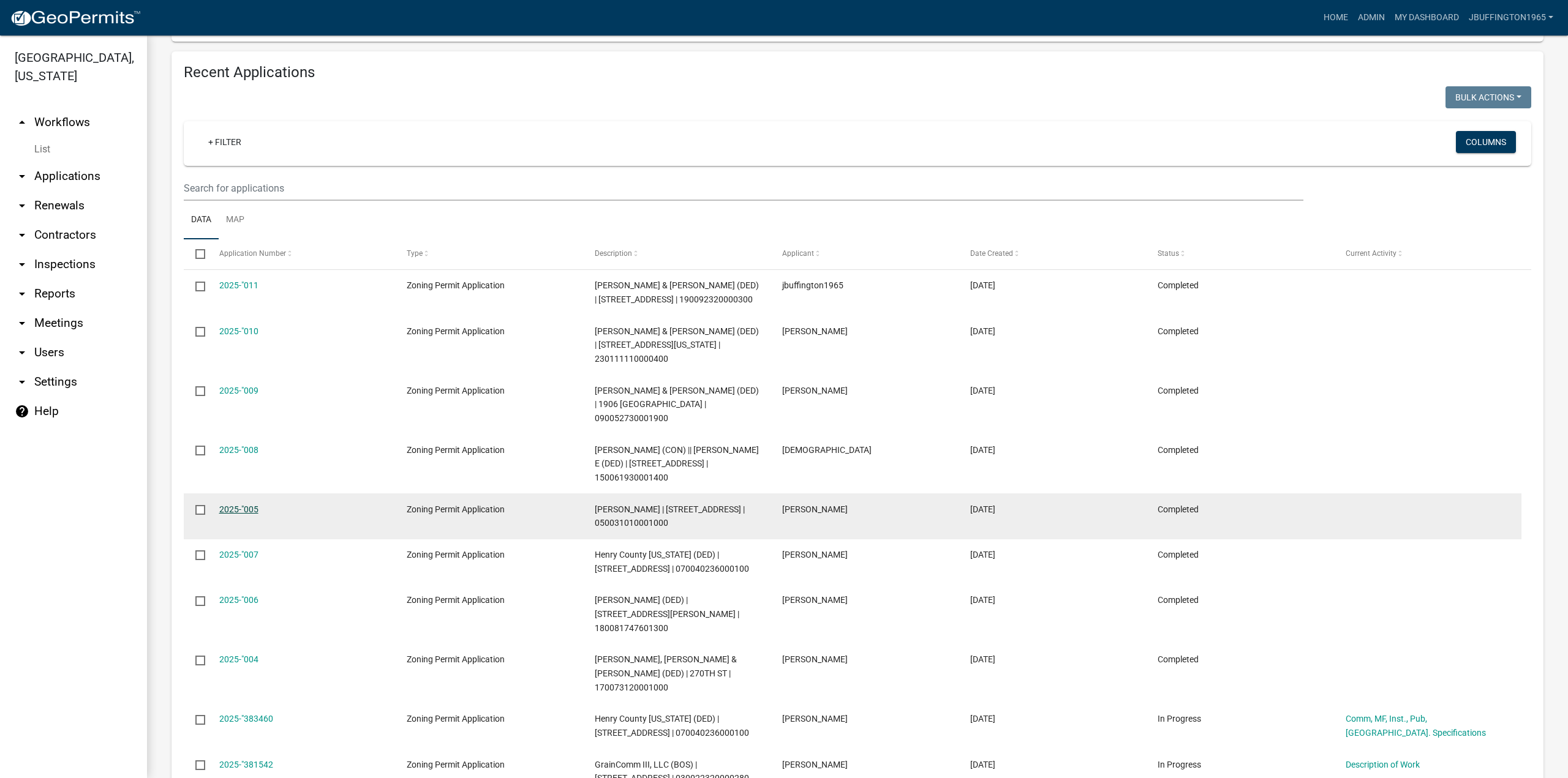
click at [246, 515] on link "2025-"005" at bounding box center [239, 509] width 39 height 10
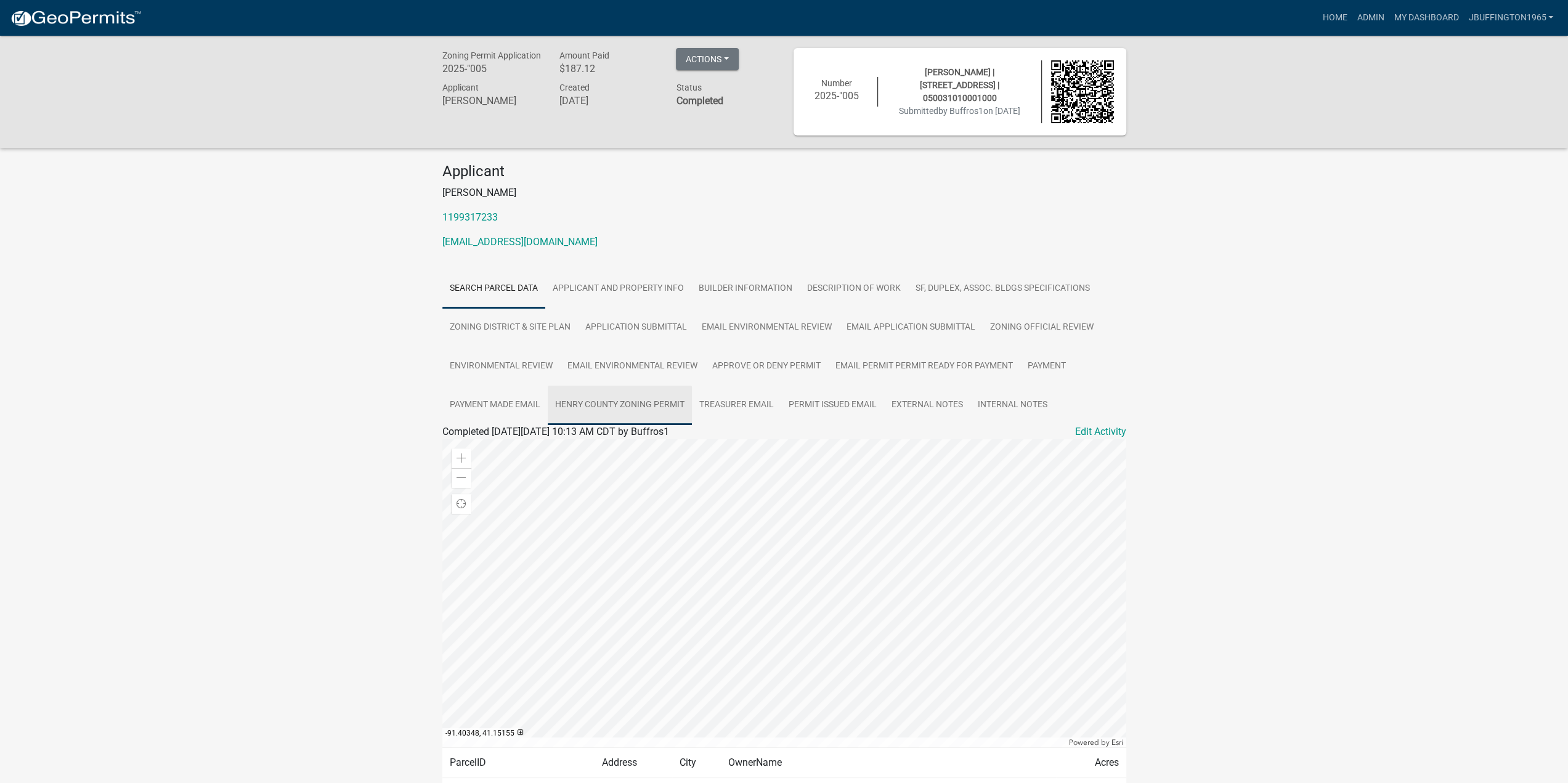
click at [641, 401] on link "Henry County Zoning Permit" at bounding box center [620, 405] width 144 height 40
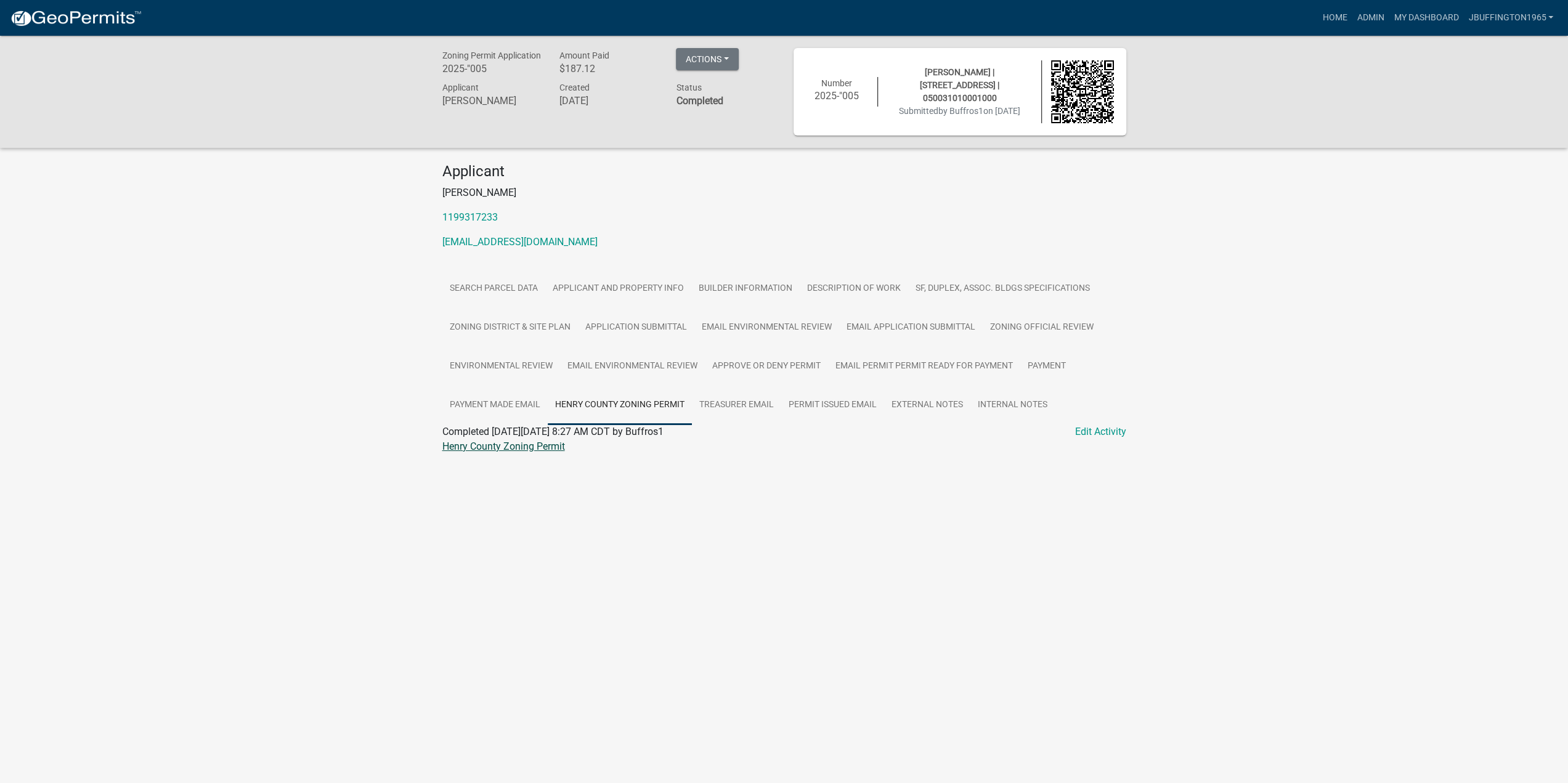
click at [535, 450] on link "Henry County Zoning Permit" at bounding box center [503, 446] width 123 height 11
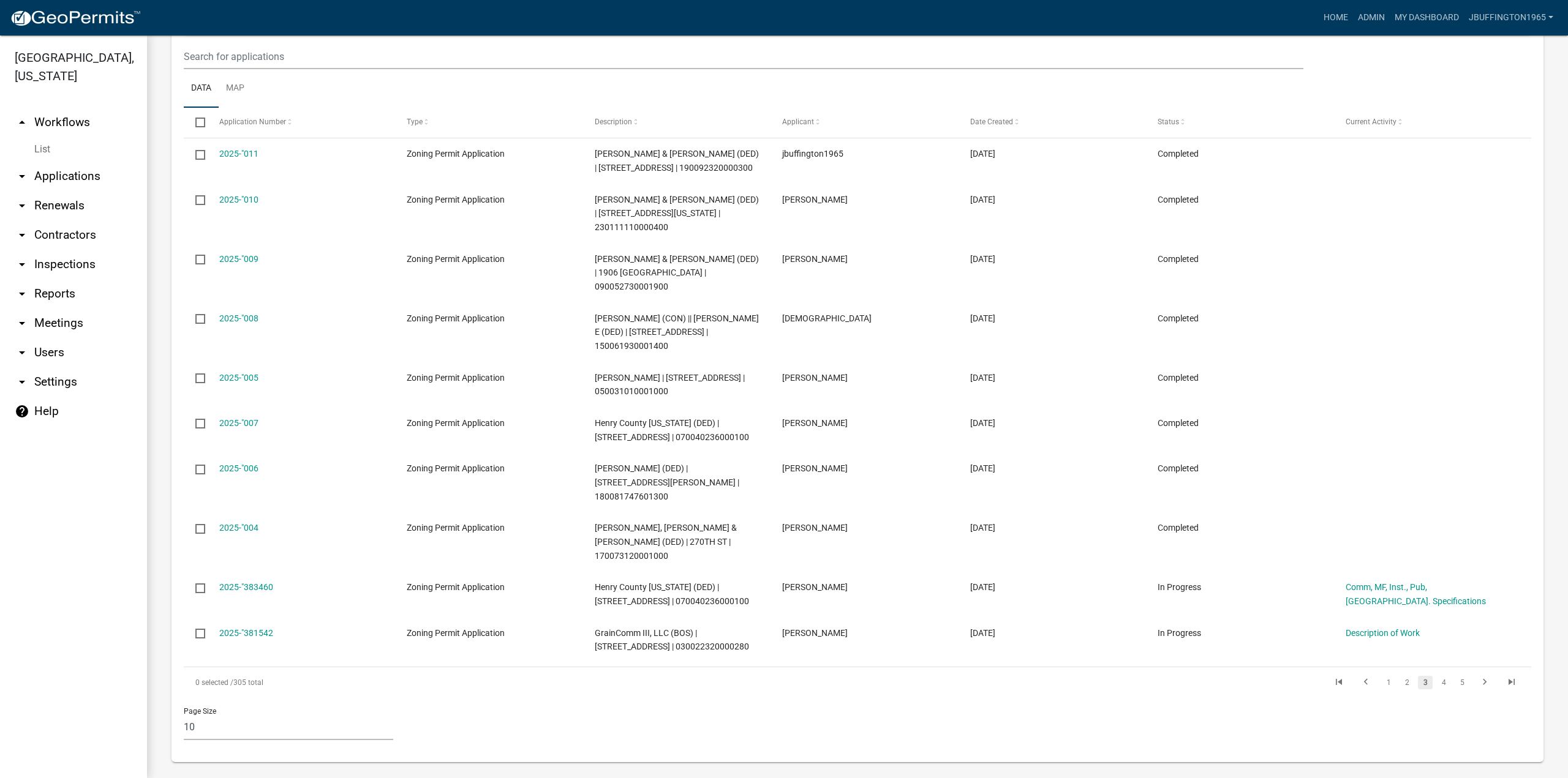
scroll to position [525, 0]
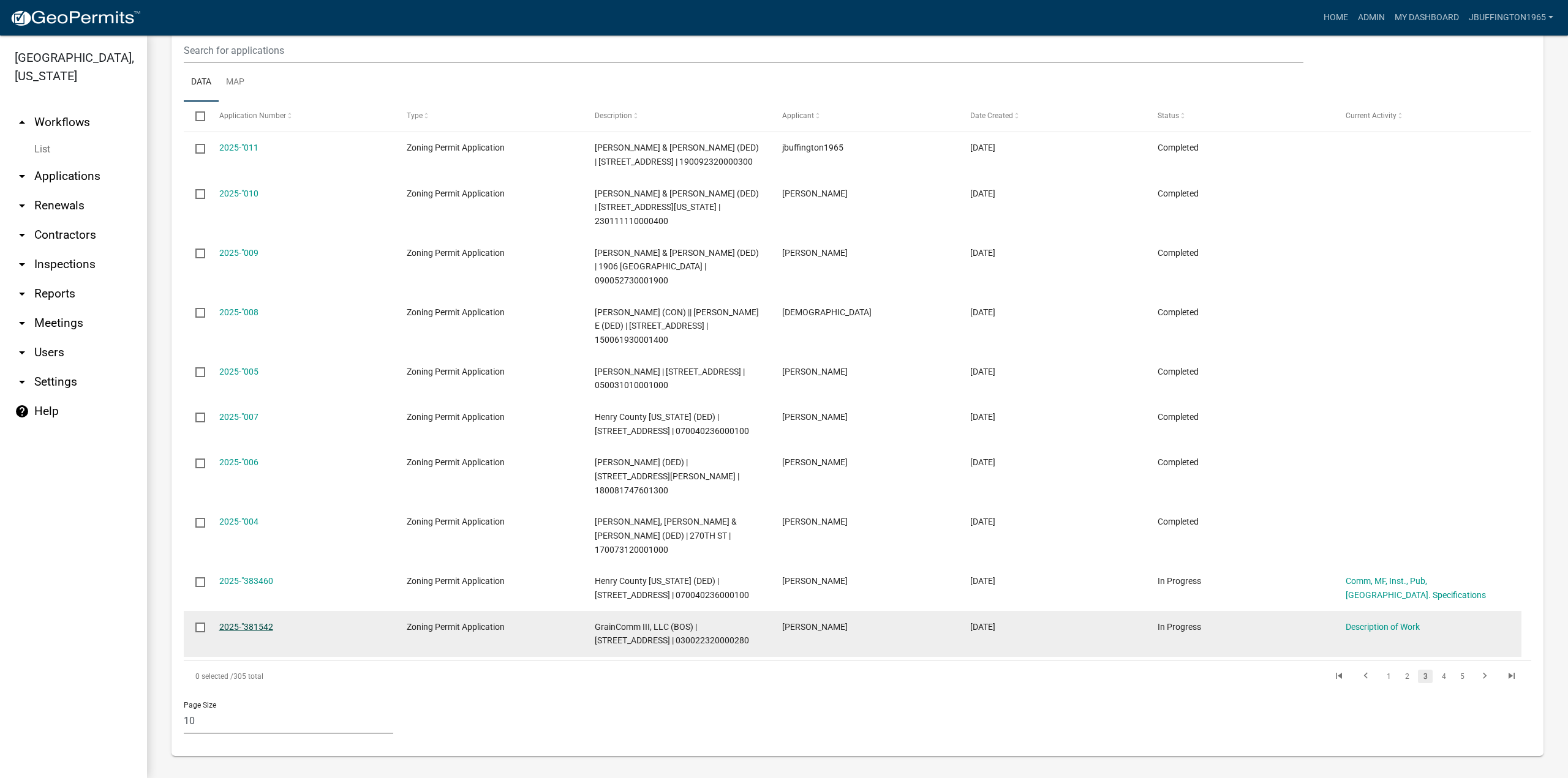
click at [238, 622] on link "2025-"381542" at bounding box center [246, 627] width 54 height 10
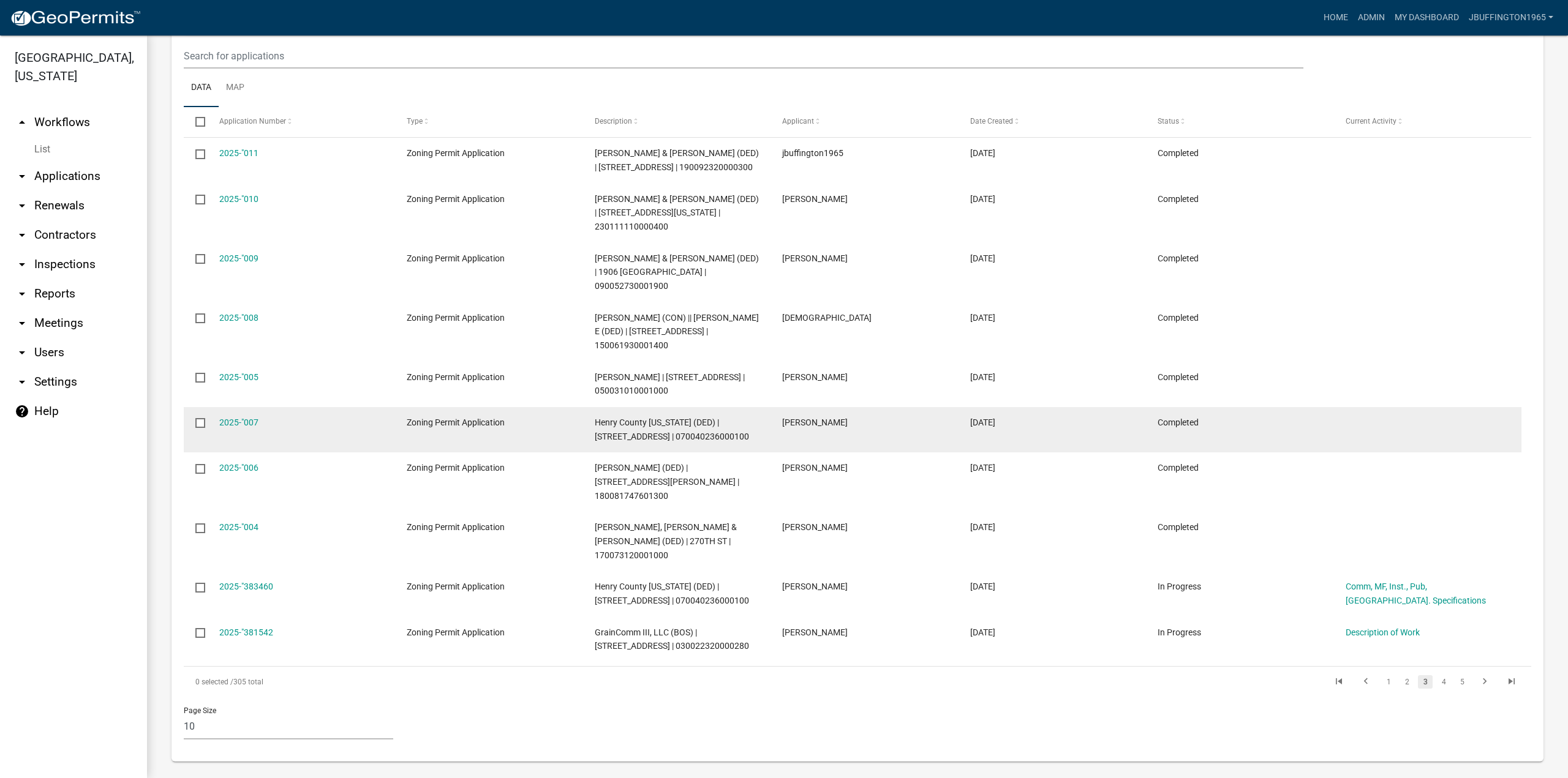
scroll to position [525, 0]
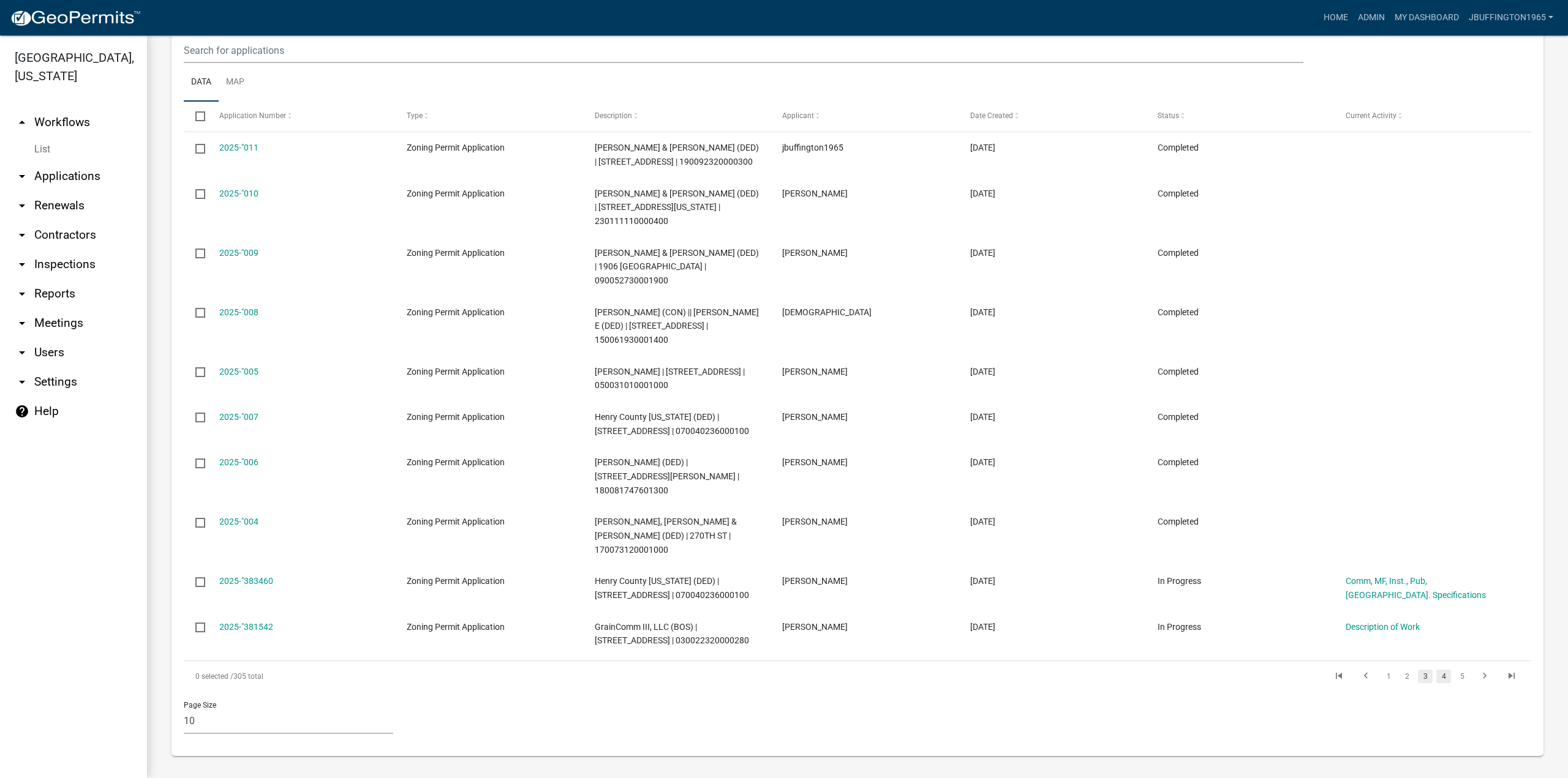
click at [1436, 674] on link "4" at bounding box center [1443, 676] width 14 height 14
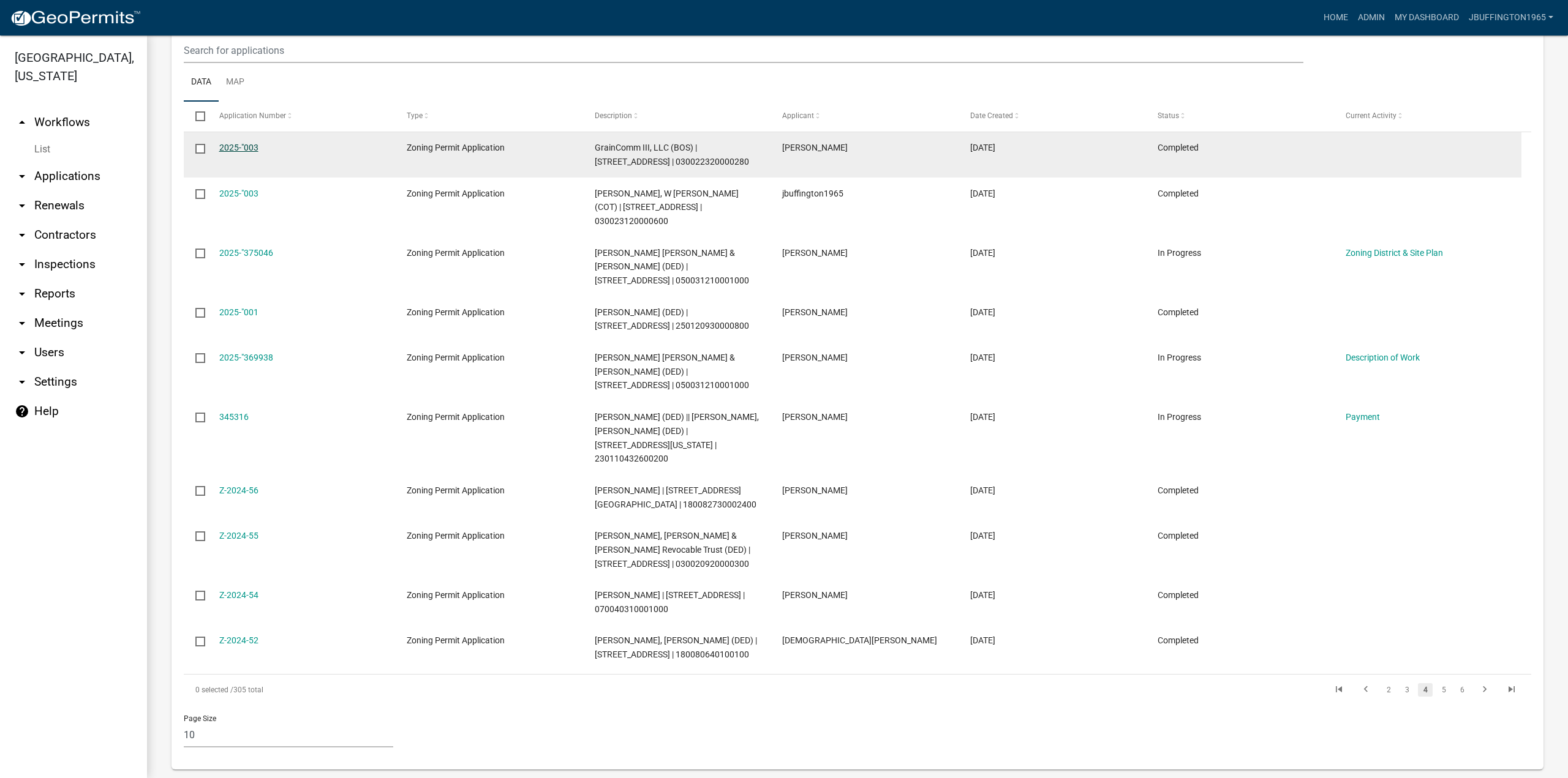
click at [228, 153] on link "2025-"003" at bounding box center [239, 148] width 39 height 10
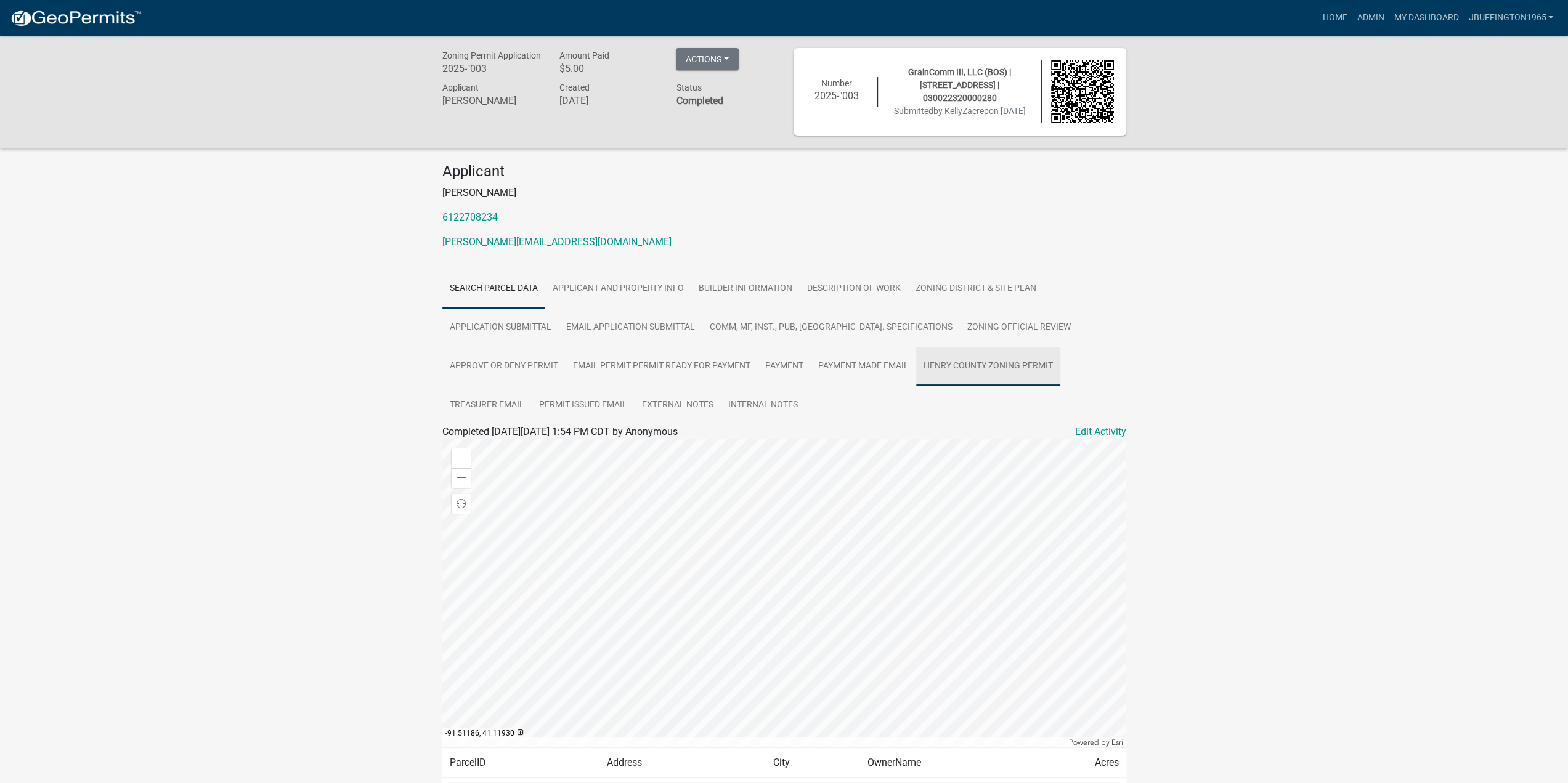
click at [1009, 374] on link "Henry County Zoning Permit" at bounding box center [988, 366] width 144 height 40
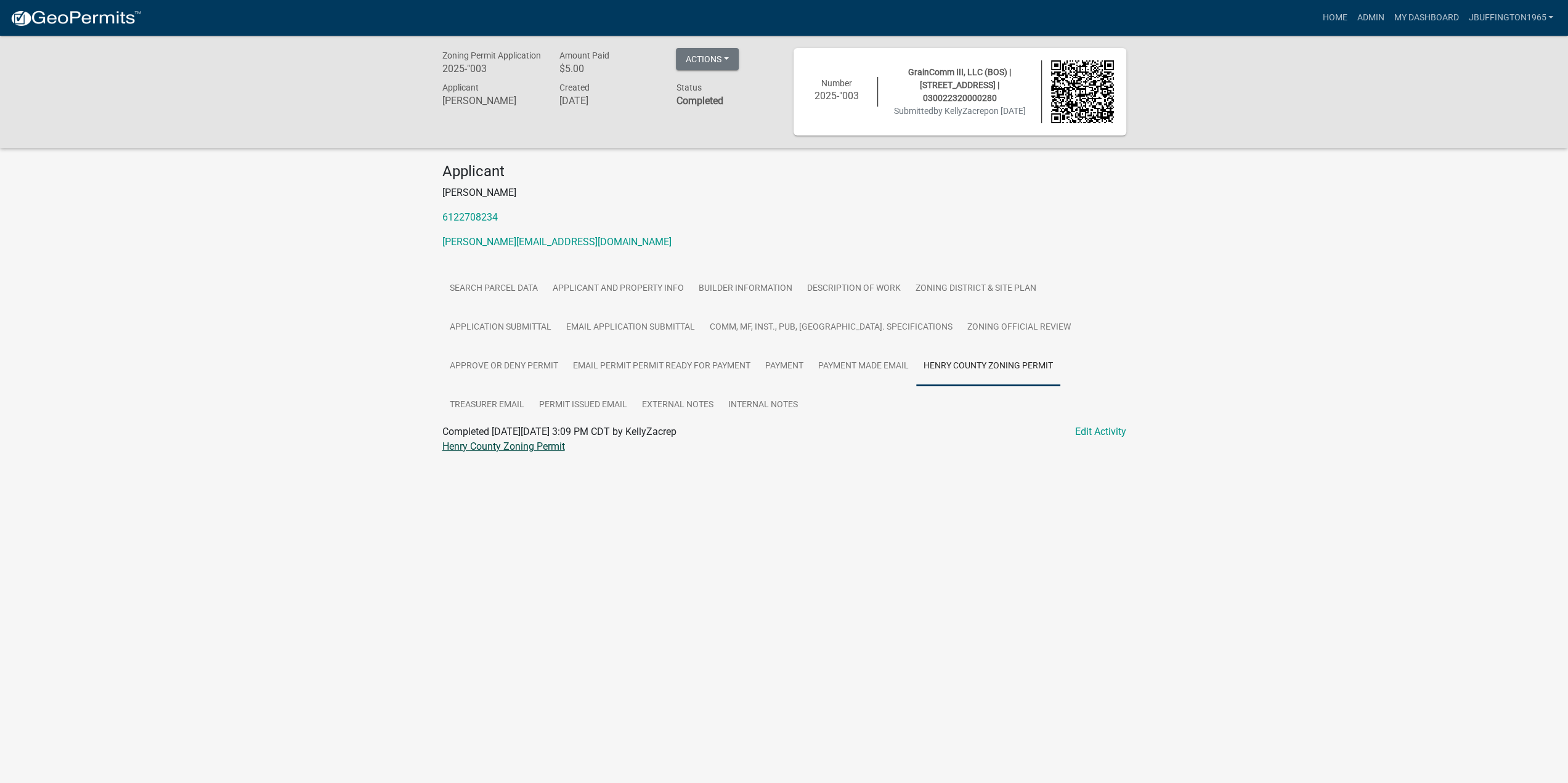
click at [510, 446] on link "Henry County Zoning Permit" at bounding box center [503, 446] width 123 height 11
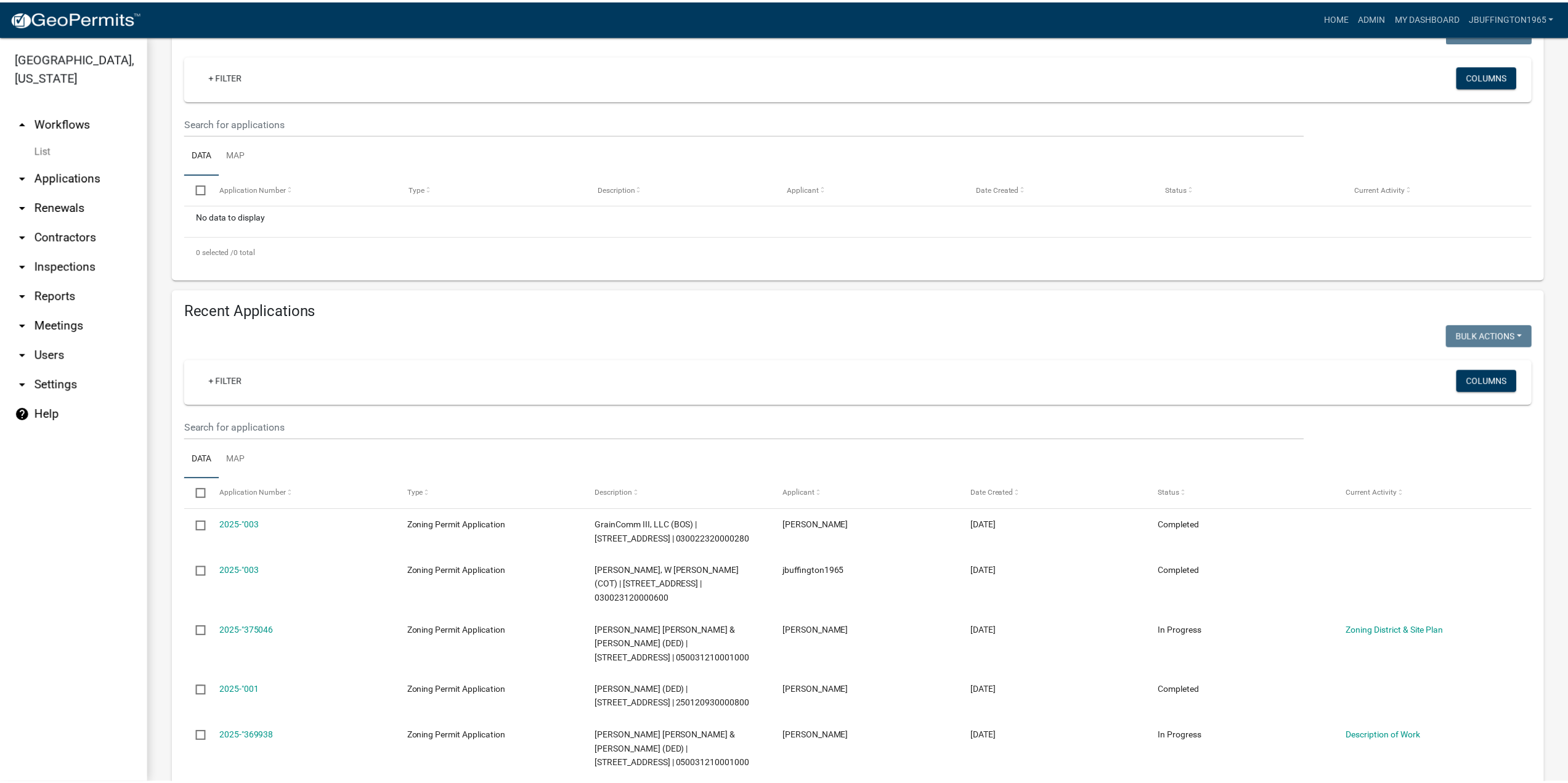
scroll to position [185, 0]
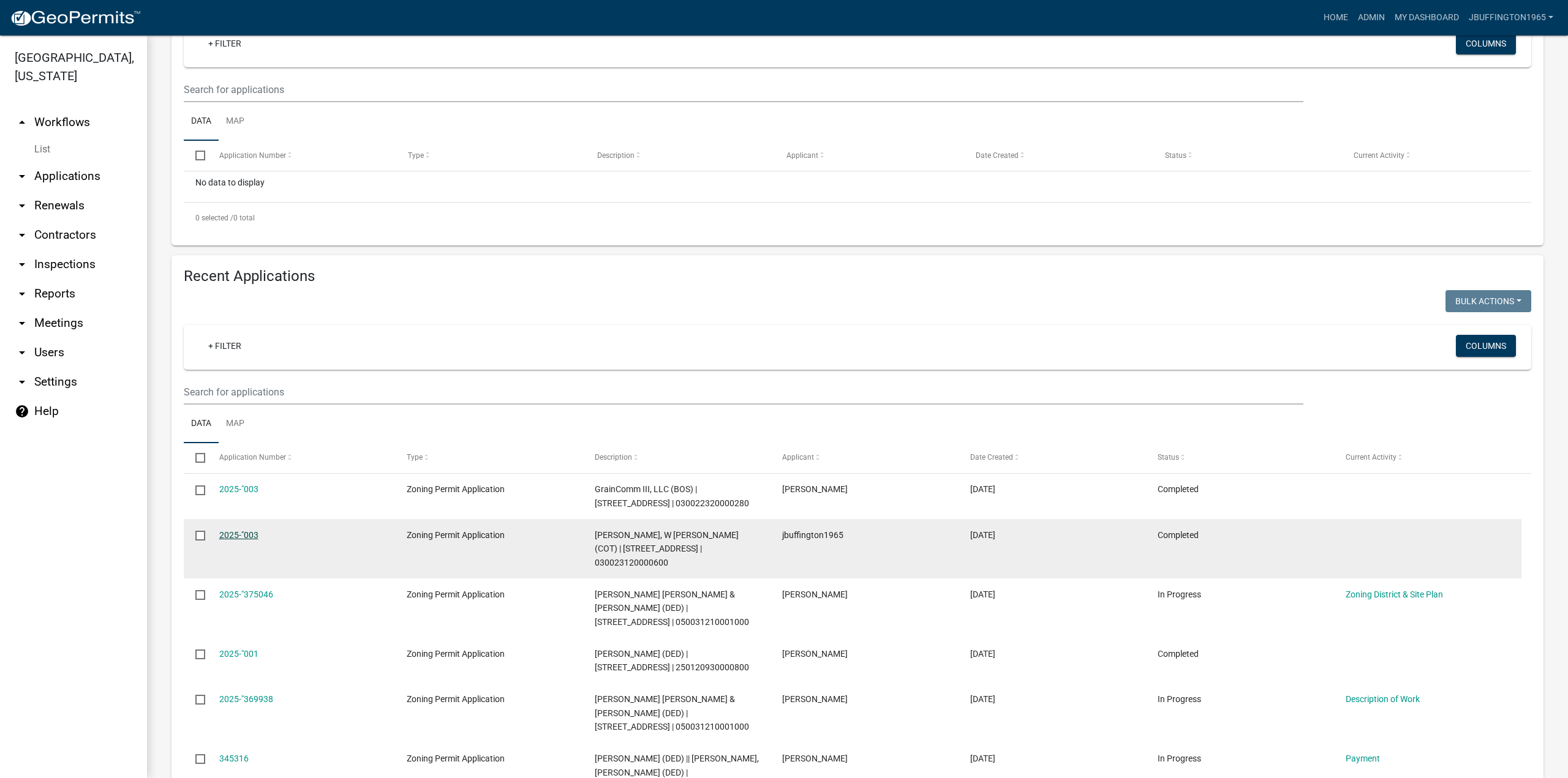
click at [231, 540] on link "2025-"003" at bounding box center [239, 535] width 39 height 10
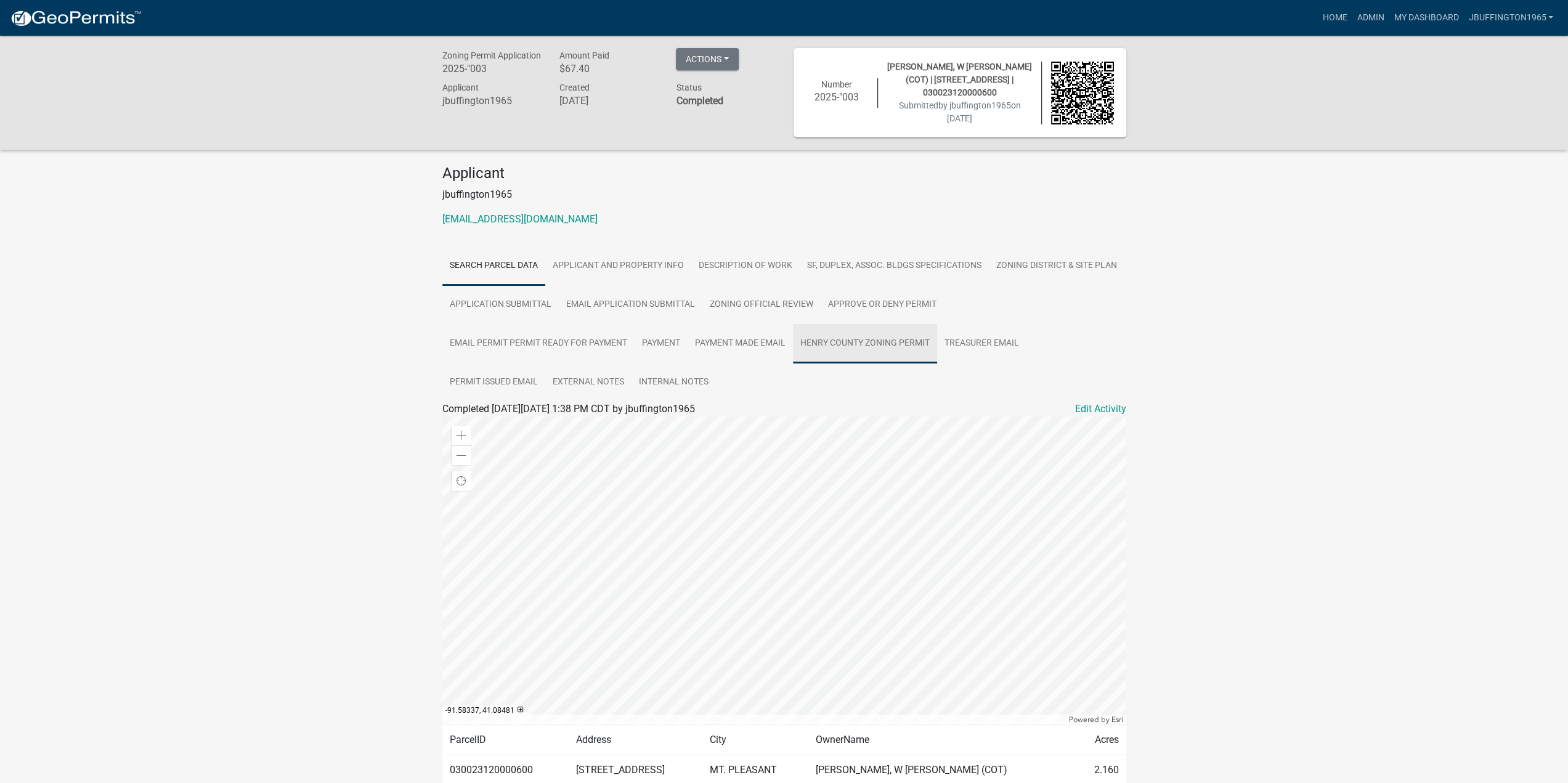
click at [844, 344] on link "Henry County Zoning Permit" at bounding box center [864, 343] width 144 height 40
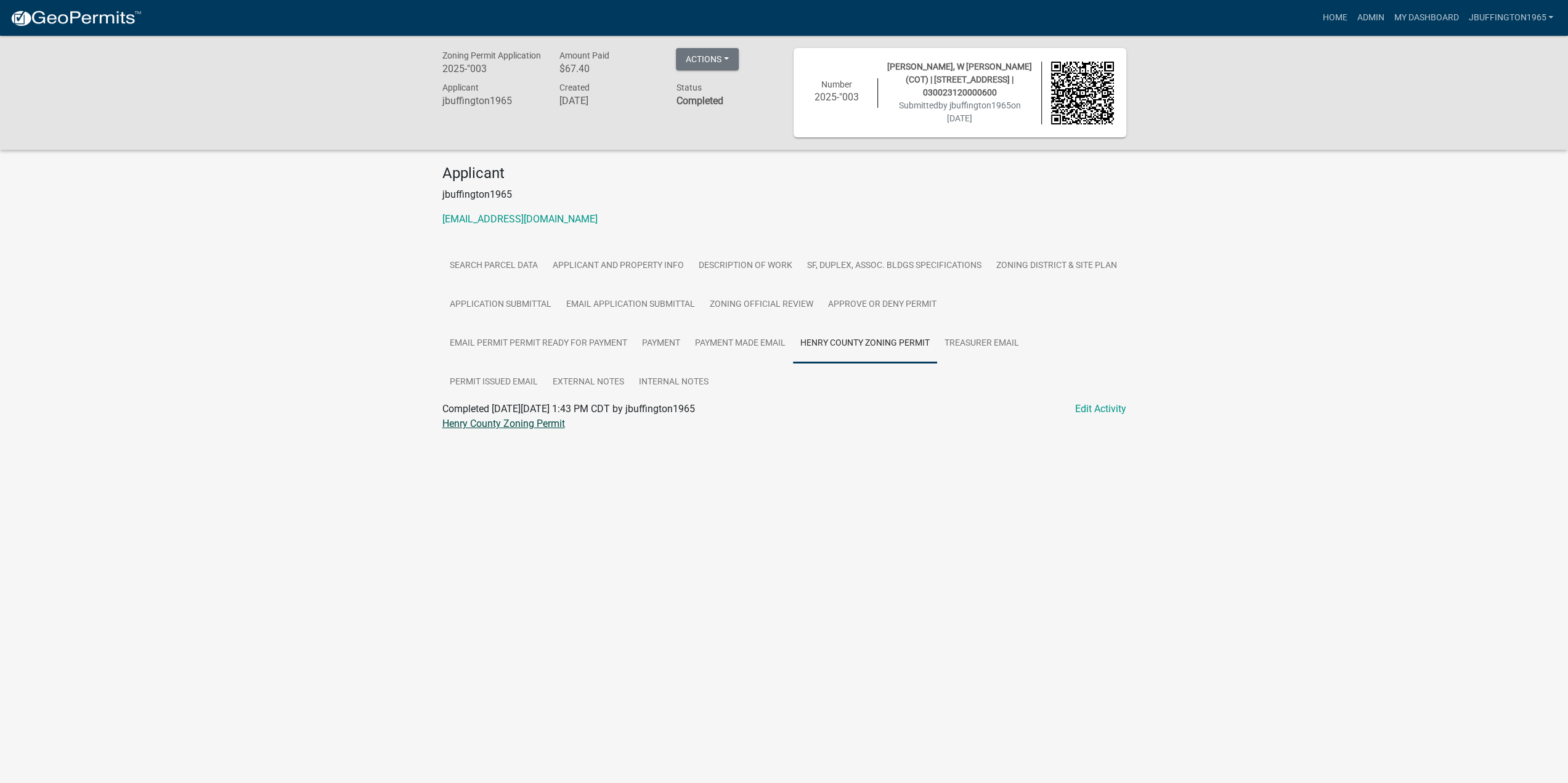
click at [526, 426] on link "Henry County Zoning Permit" at bounding box center [503, 423] width 123 height 11
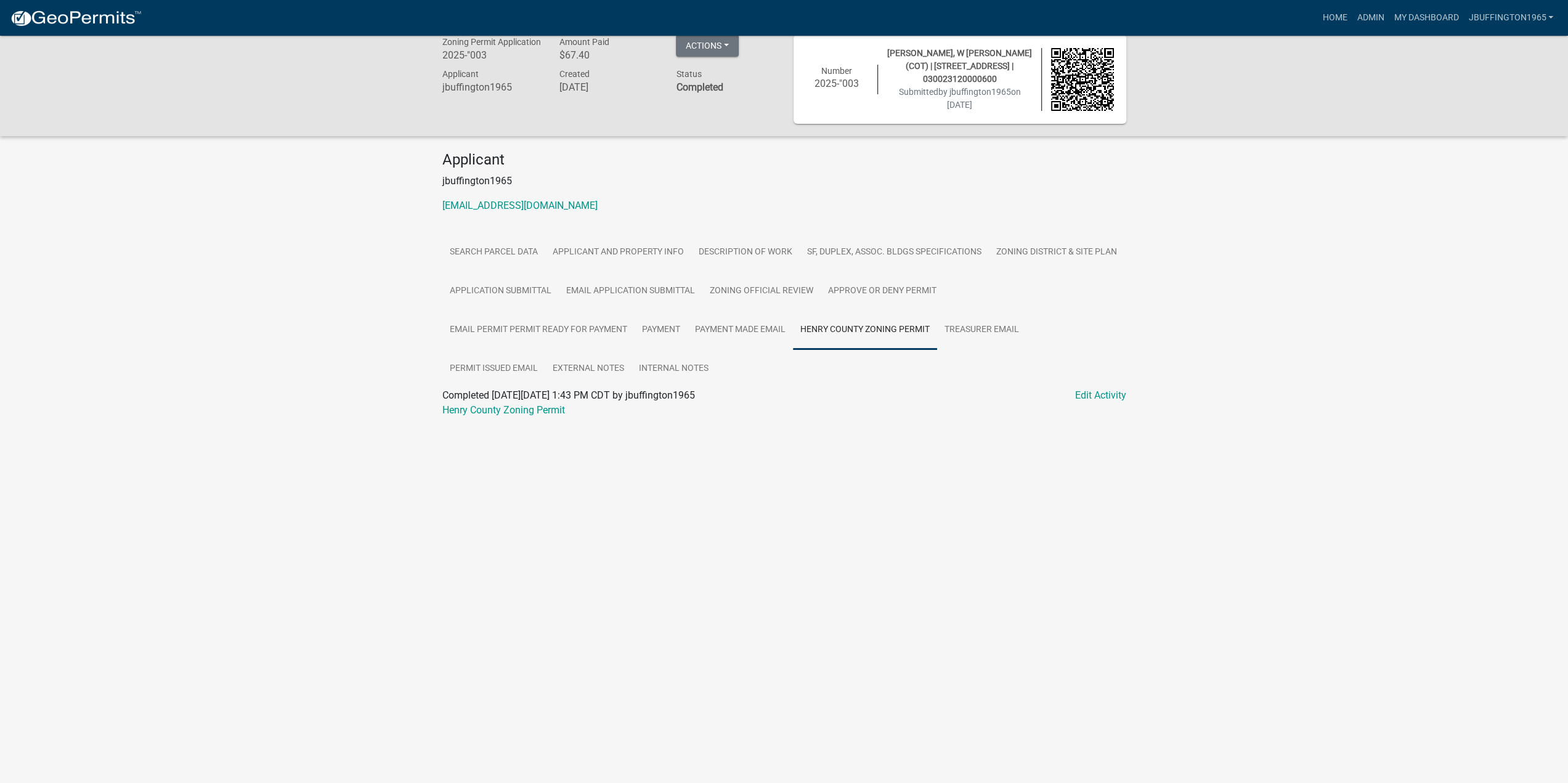
scroll to position [36, 0]
